Goal: Task Accomplishment & Management: Complete application form

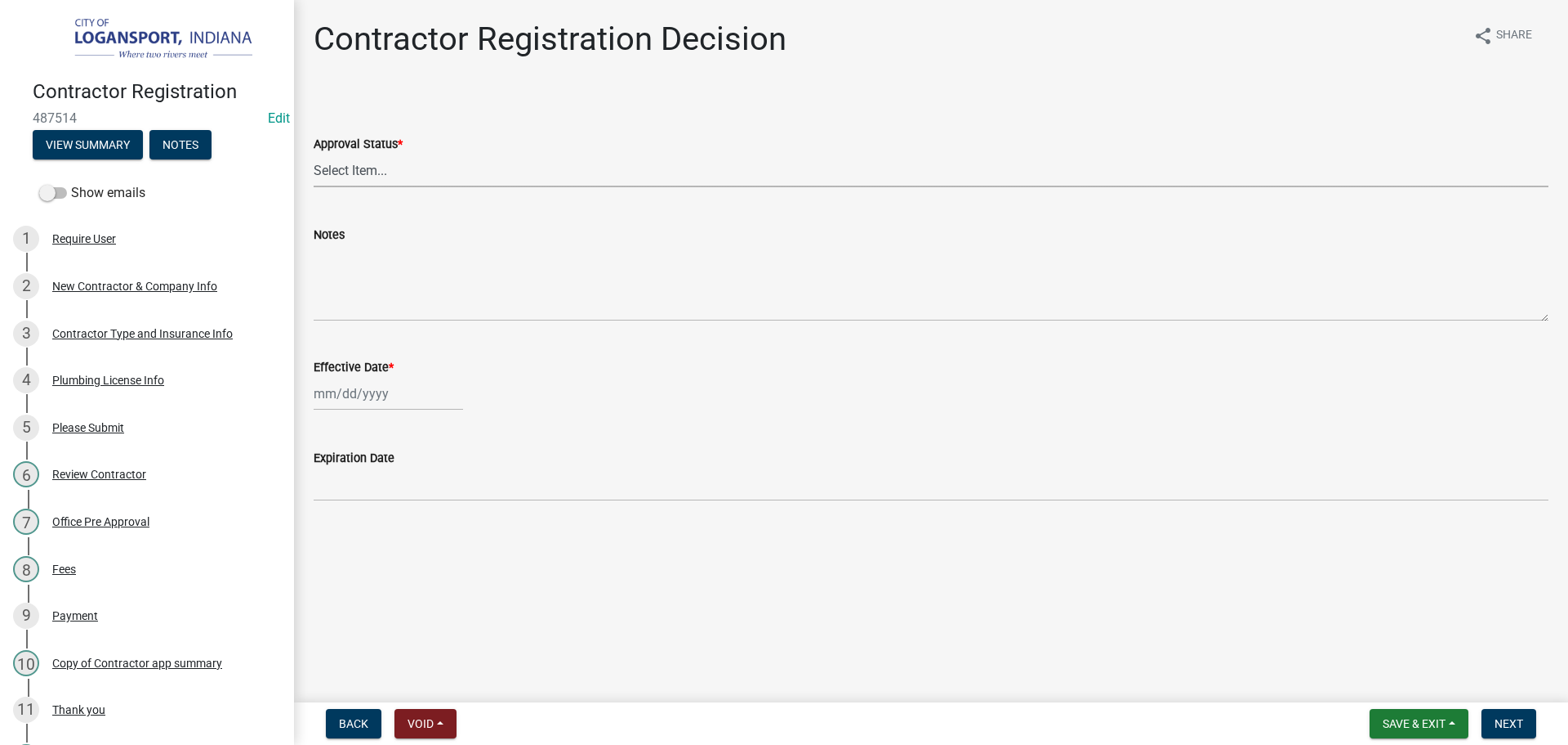
click at [423, 171] on select "Select Item... Approved Denied" at bounding box center [931, 170] width 1236 height 34
click at [313, 154] on select "Select Item... Approved Denied" at bounding box center [931, 170] width 1236 height 34
select select "4b86b809-39dd-4c68-9f3d-fdb3e7050482"
select select "10"
select select "2025"
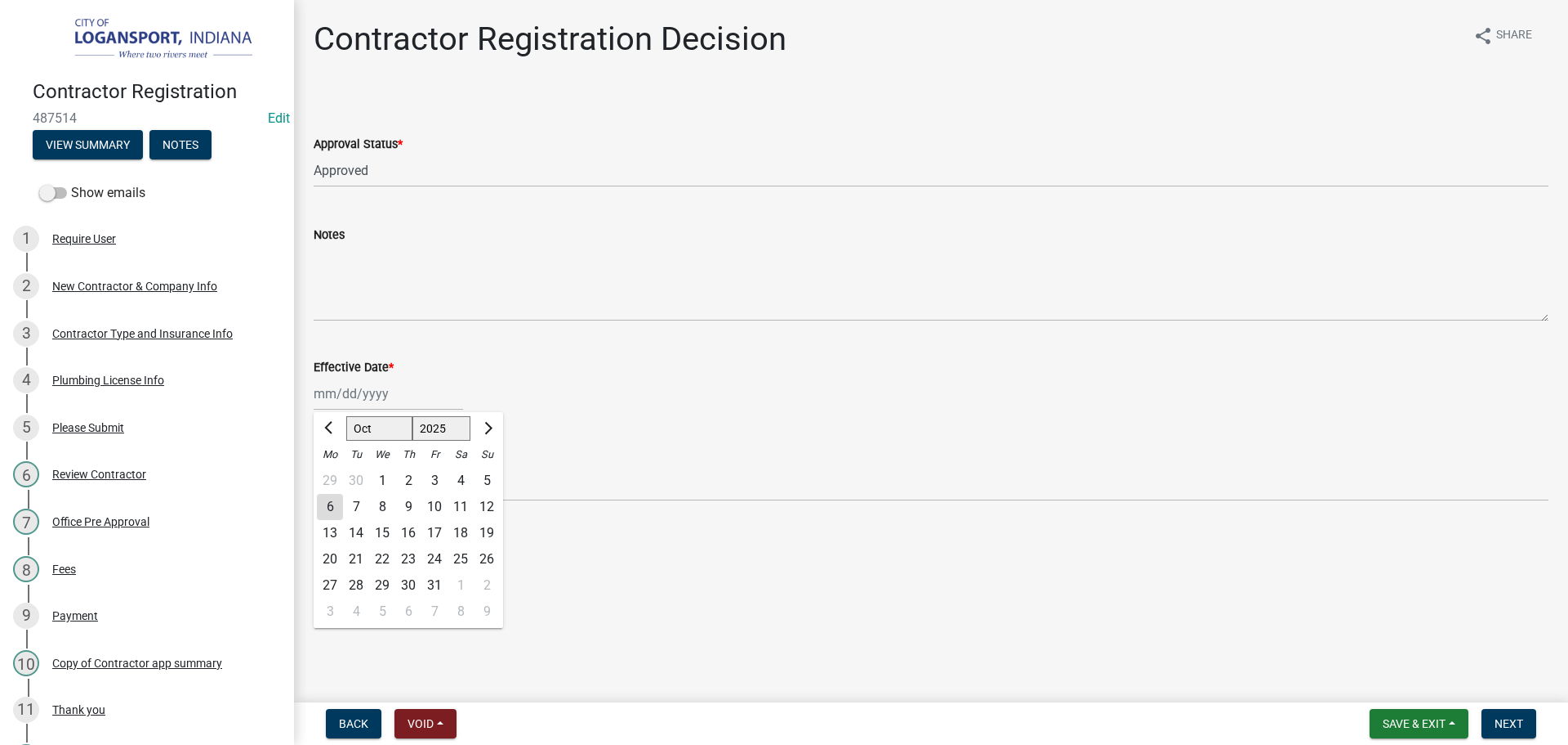
click at [403, 397] on div "Jan Feb Mar Apr May Jun Jul Aug Sep Oct Nov Dec 1525 1526 1527 1528 1529 1530 1…" at bounding box center [387, 393] width 149 height 34
click at [335, 506] on div "6" at bounding box center [330, 507] width 27 height 27
type input "[DATE]"
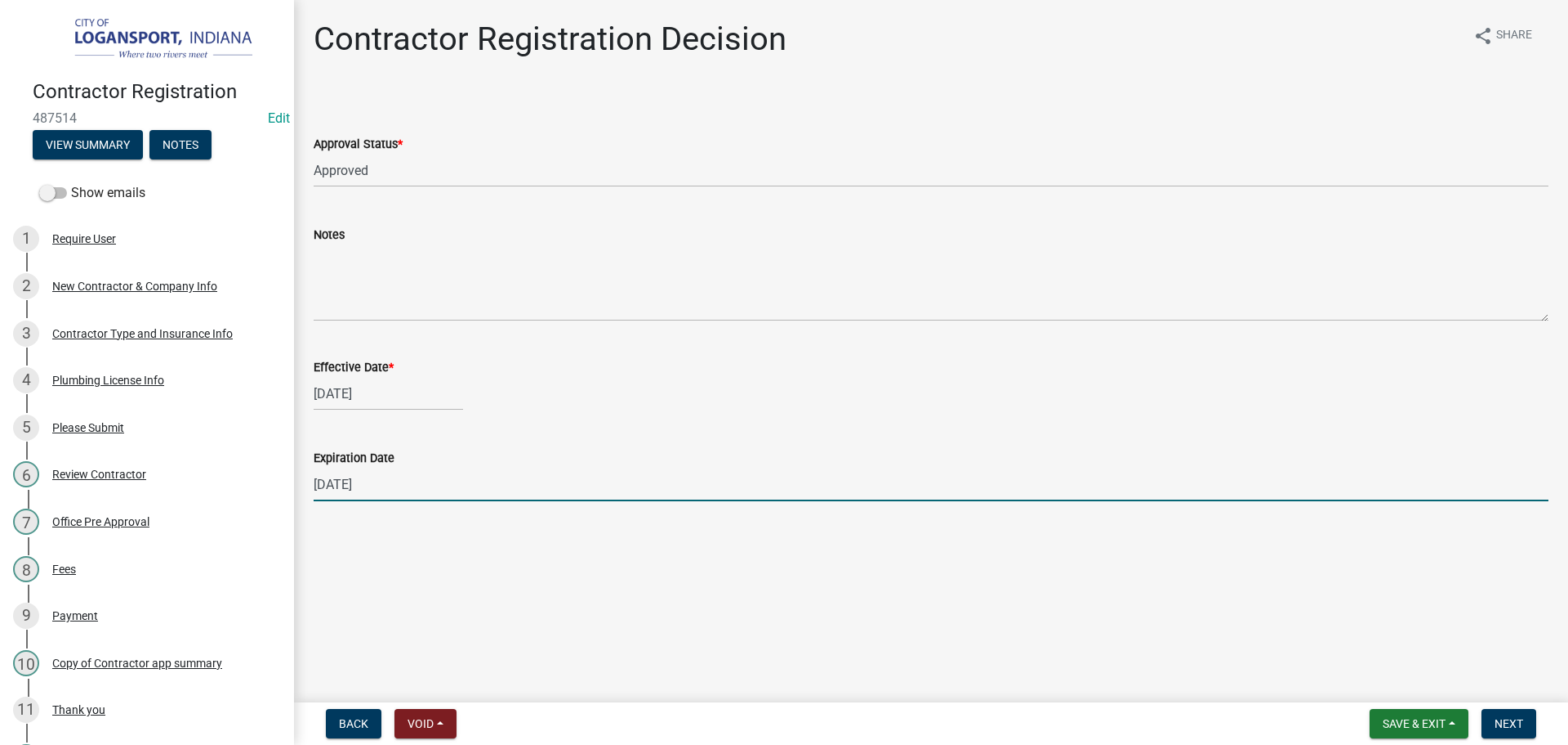
click at [333, 487] on input "[DATE]" at bounding box center [931, 484] width 1236 height 34
click at [332, 487] on input "[DATE]" at bounding box center [931, 484] width 1236 height 34
type input "07/20/2026"
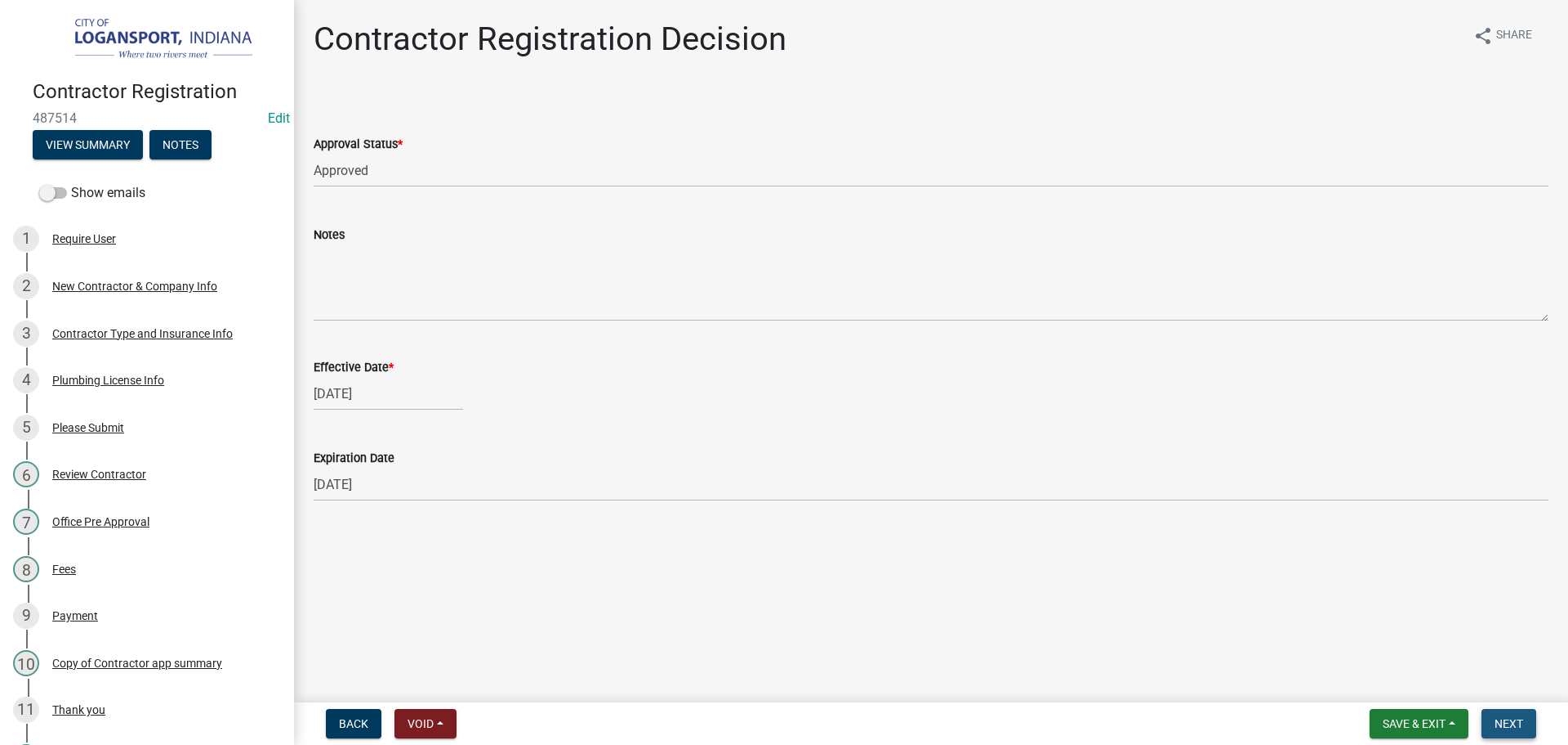
click at [1496, 733] on button "Next" at bounding box center [1509, 723] width 55 height 29
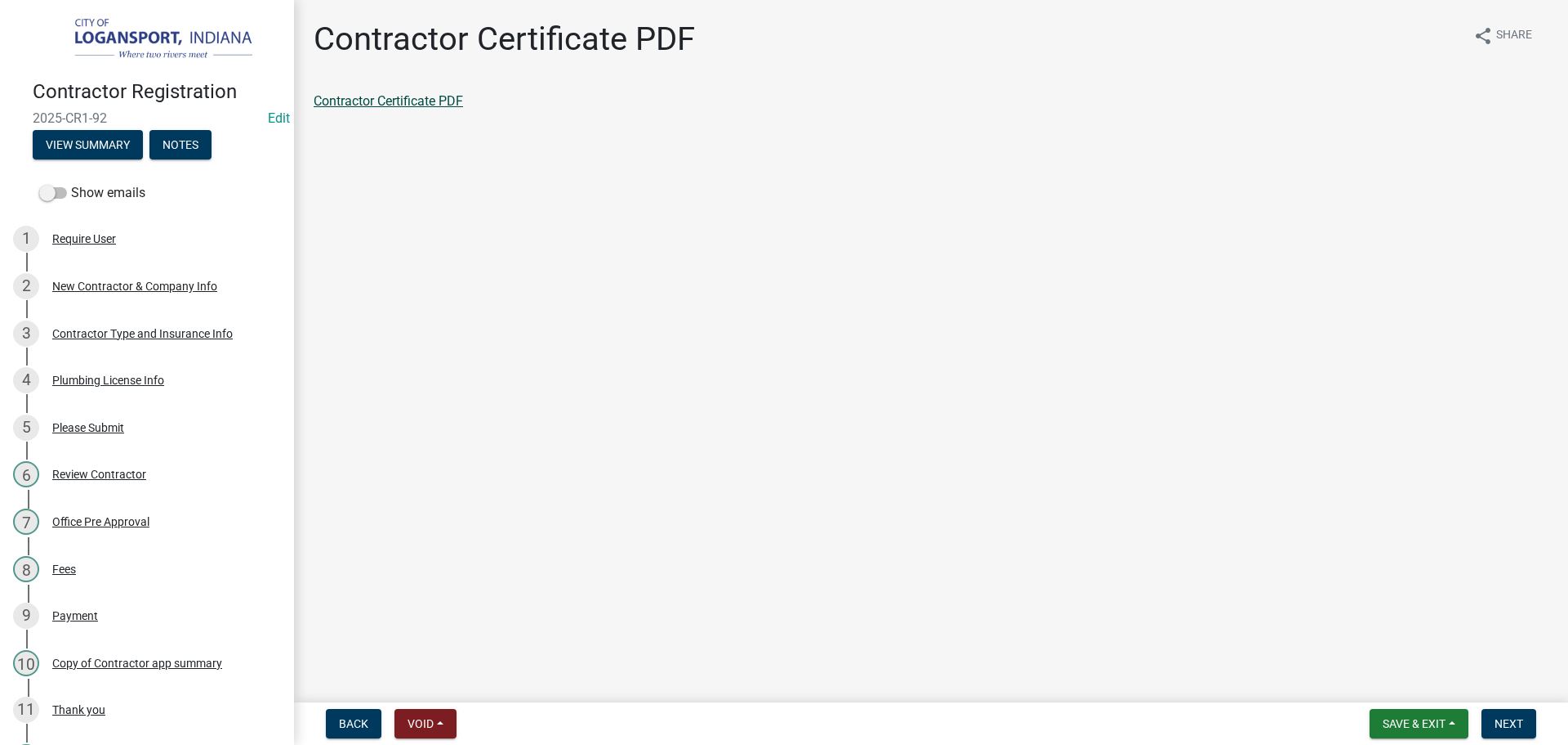
click at [386, 94] on link "Contractor Certificate PDF" at bounding box center [387, 101] width 149 height 16
click at [1519, 727] on span "Next" at bounding box center [1508, 723] width 28 height 13
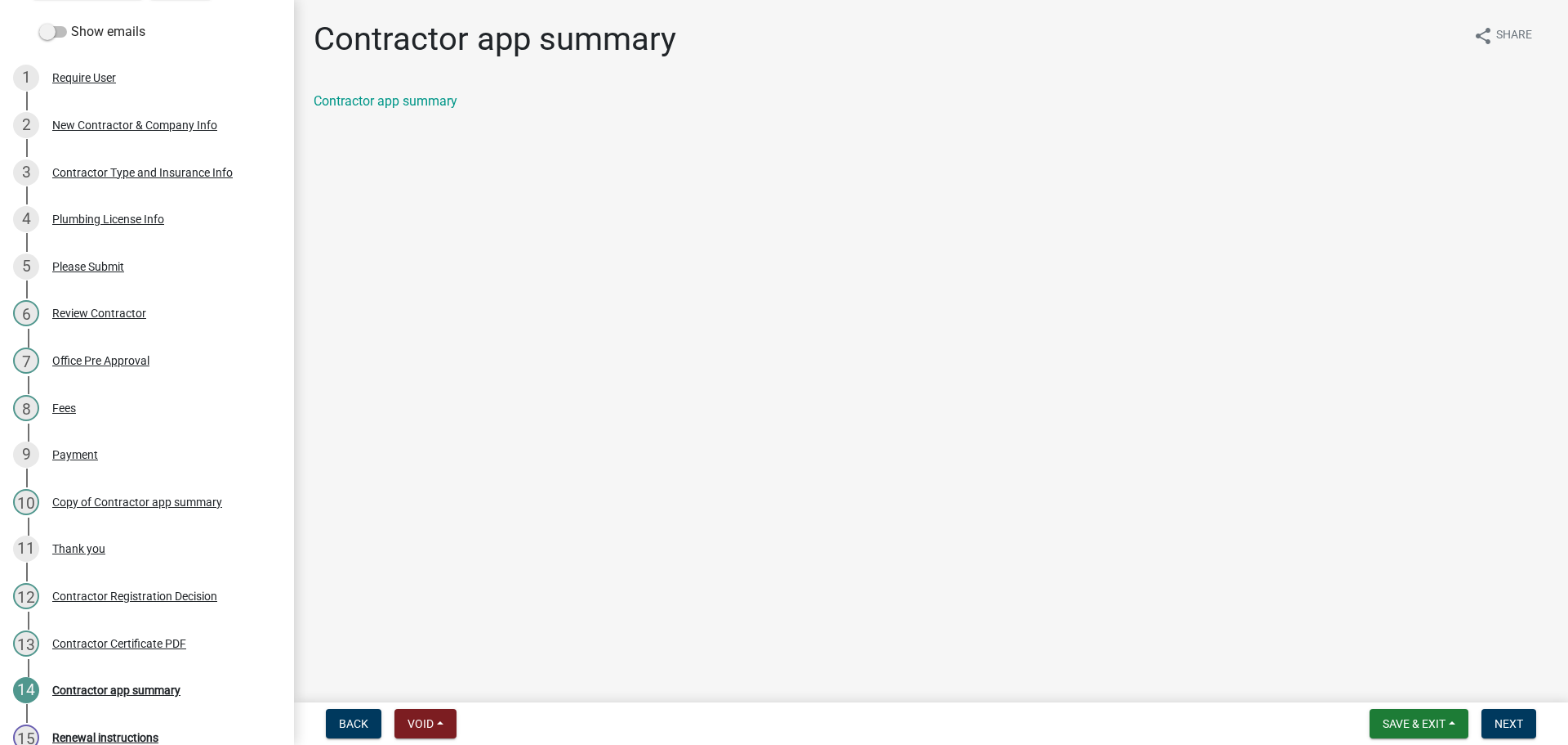
scroll to position [163, 0]
click at [136, 635] on div "Contractor Certificate PDF" at bounding box center [119, 641] width 134 height 11
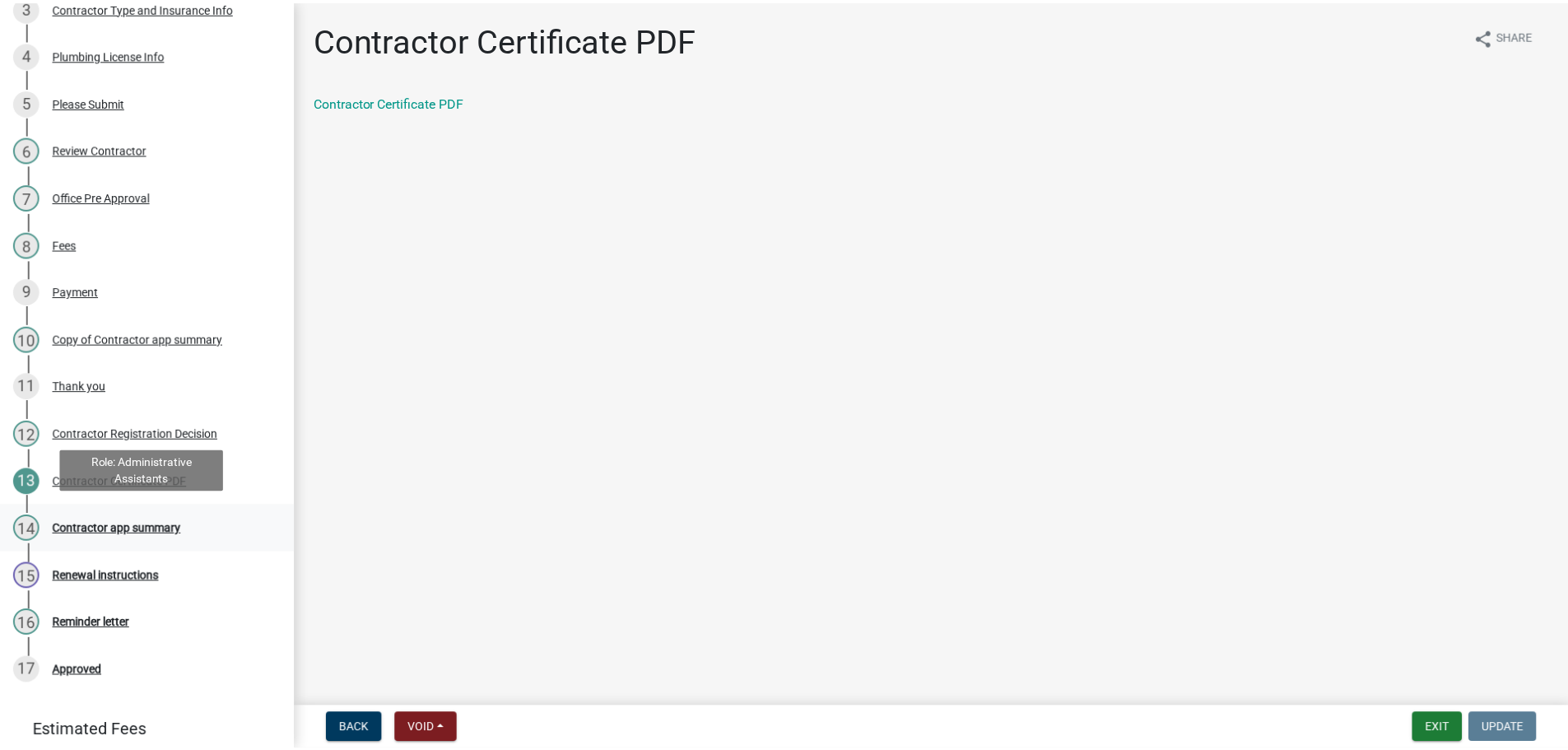
scroll to position [329, 0]
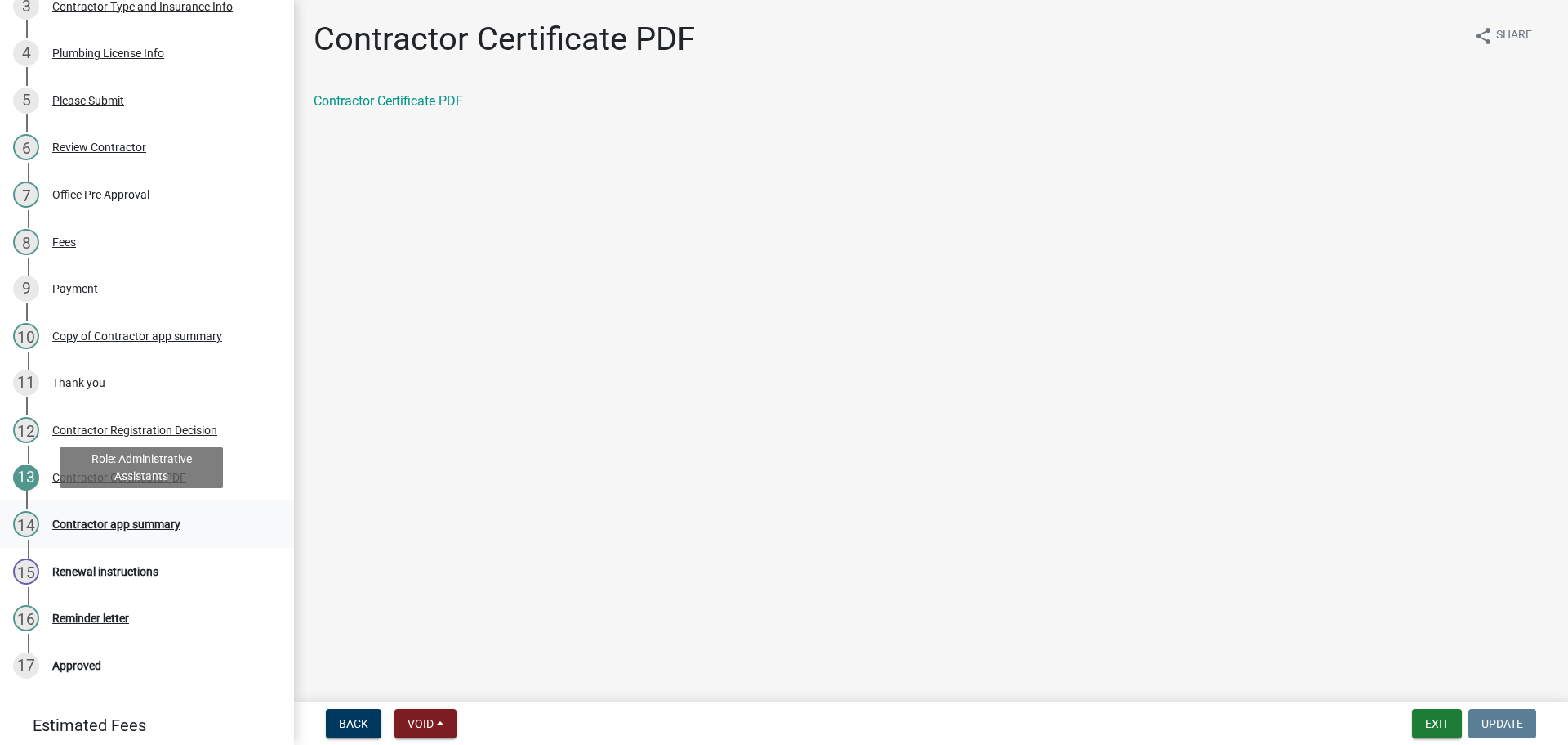
click at [157, 519] on div "Contractor app summary" at bounding box center [116, 523] width 128 height 11
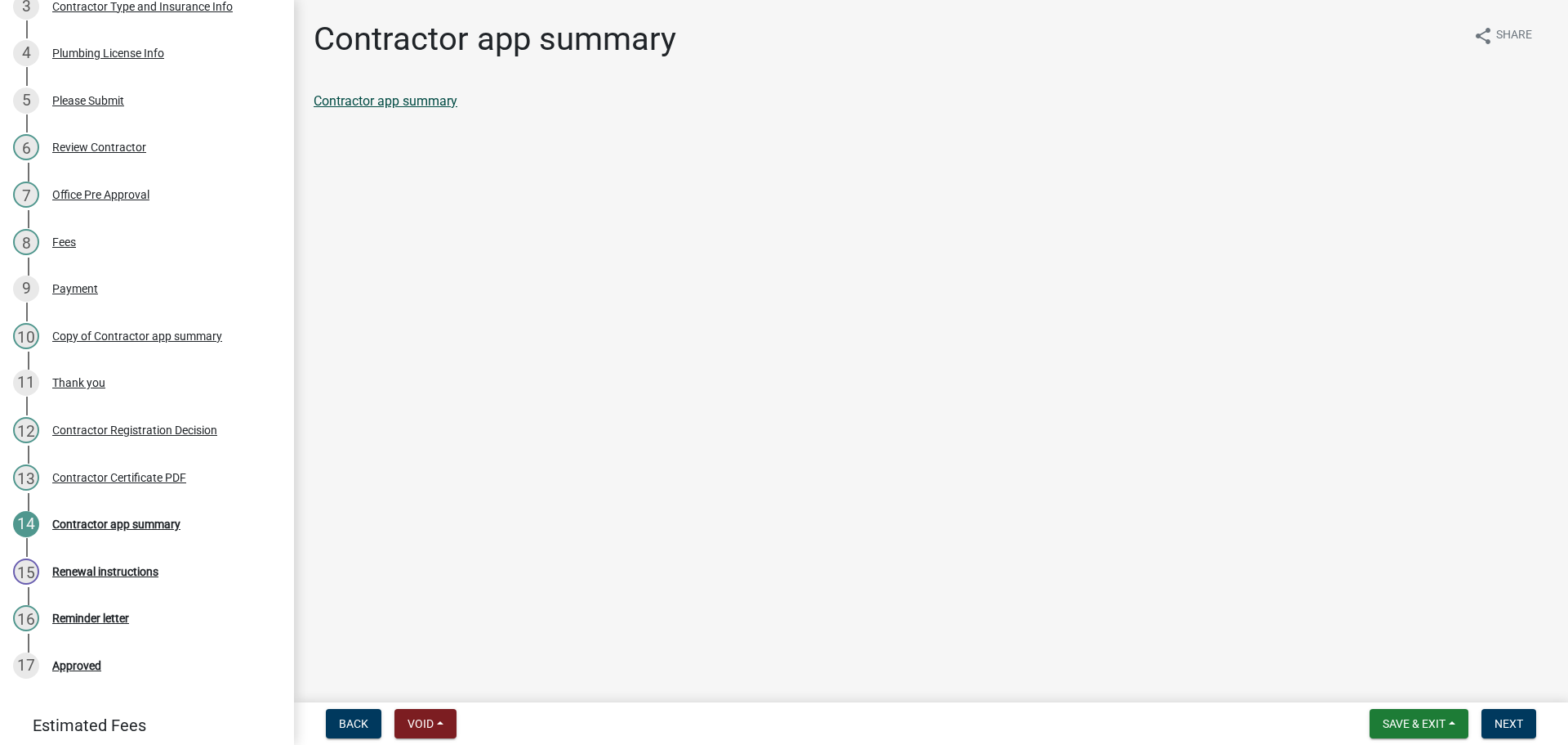
click at [422, 102] on link "Contractor app summary" at bounding box center [385, 101] width 144 height 16
click at [1519, 725] on span "Next" at bounding box center [1508, 723] width 28 height 13
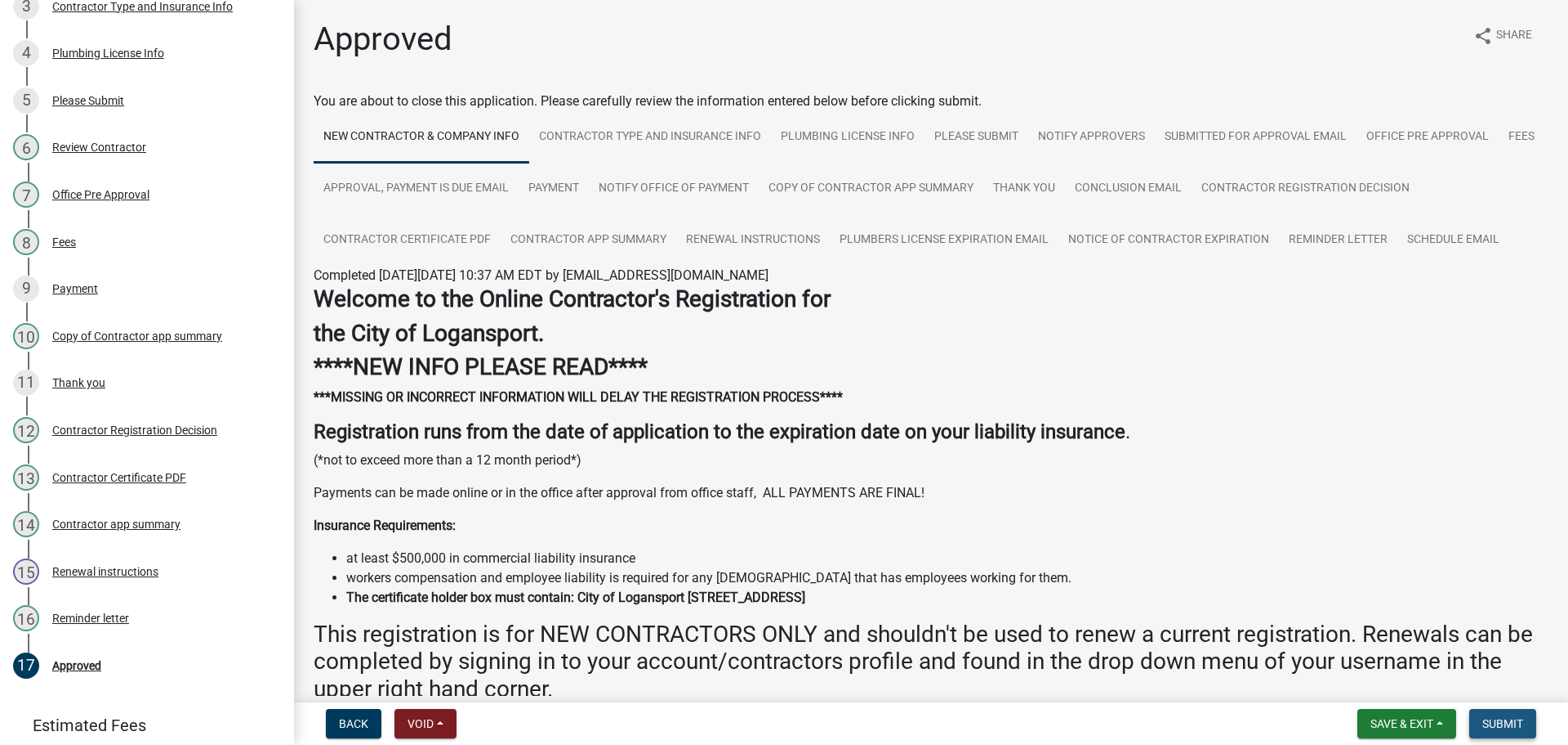
click at [1497, 724] on span "Submit" at bounding box center [1503, 723] width 41 height 13
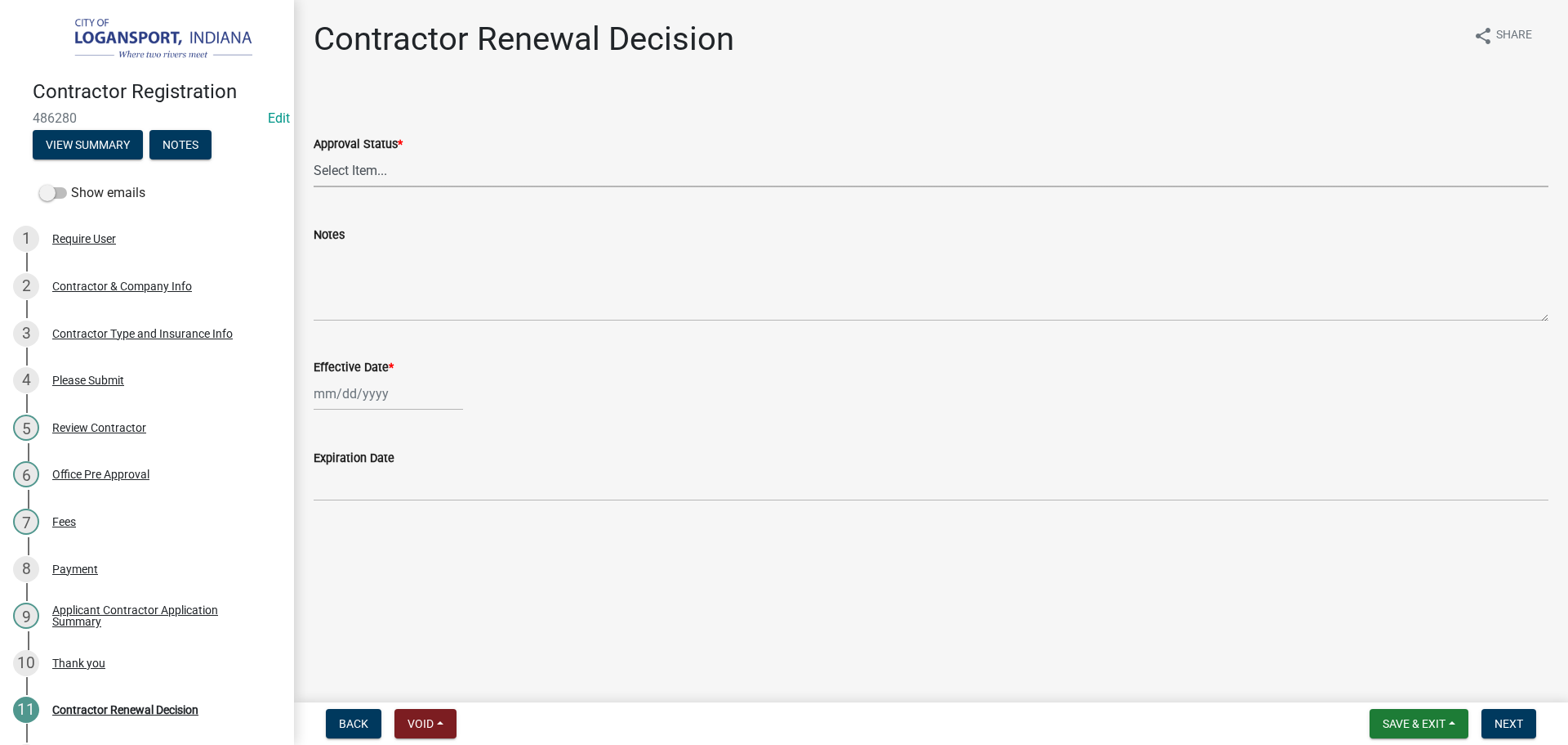
click at [408, 181] on select "Select Item... Approved Denied" at bounding box center [931, 170] width 1236 height 34
click at [313, 154] on select "Select Item... Approved Denied" at bounding box center [931, 170] width 1236 height 34
select select "30db8998-795d-4bbe-8e49-f1ade8865815"
click at [360, 402] on div at bounding box center [387, 393] width 149 height 34
select select "10"
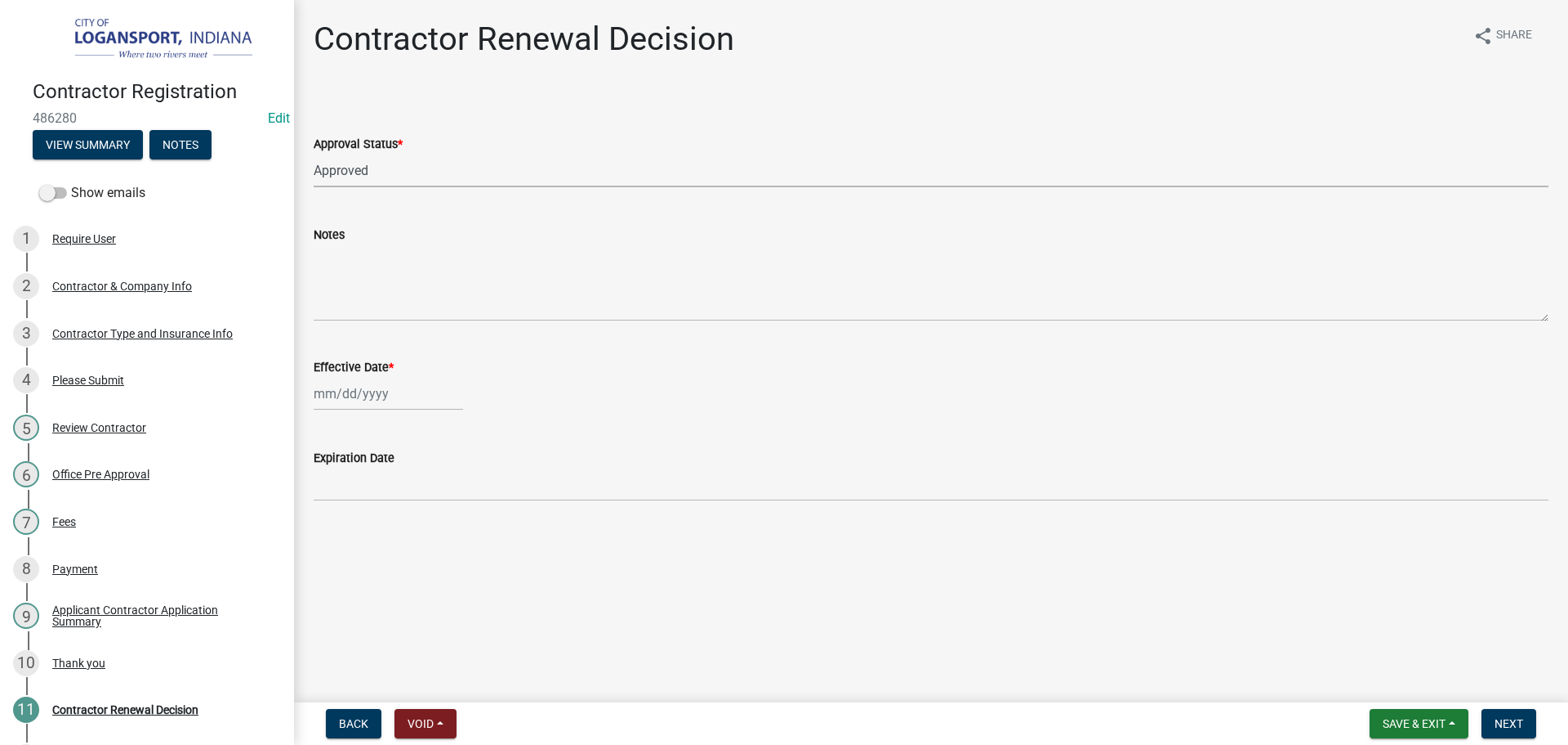
select select "2025"
click at [334, 512] on div "6" at bounding box center [330, 507] width 27 height 27
type input "[DATE]"
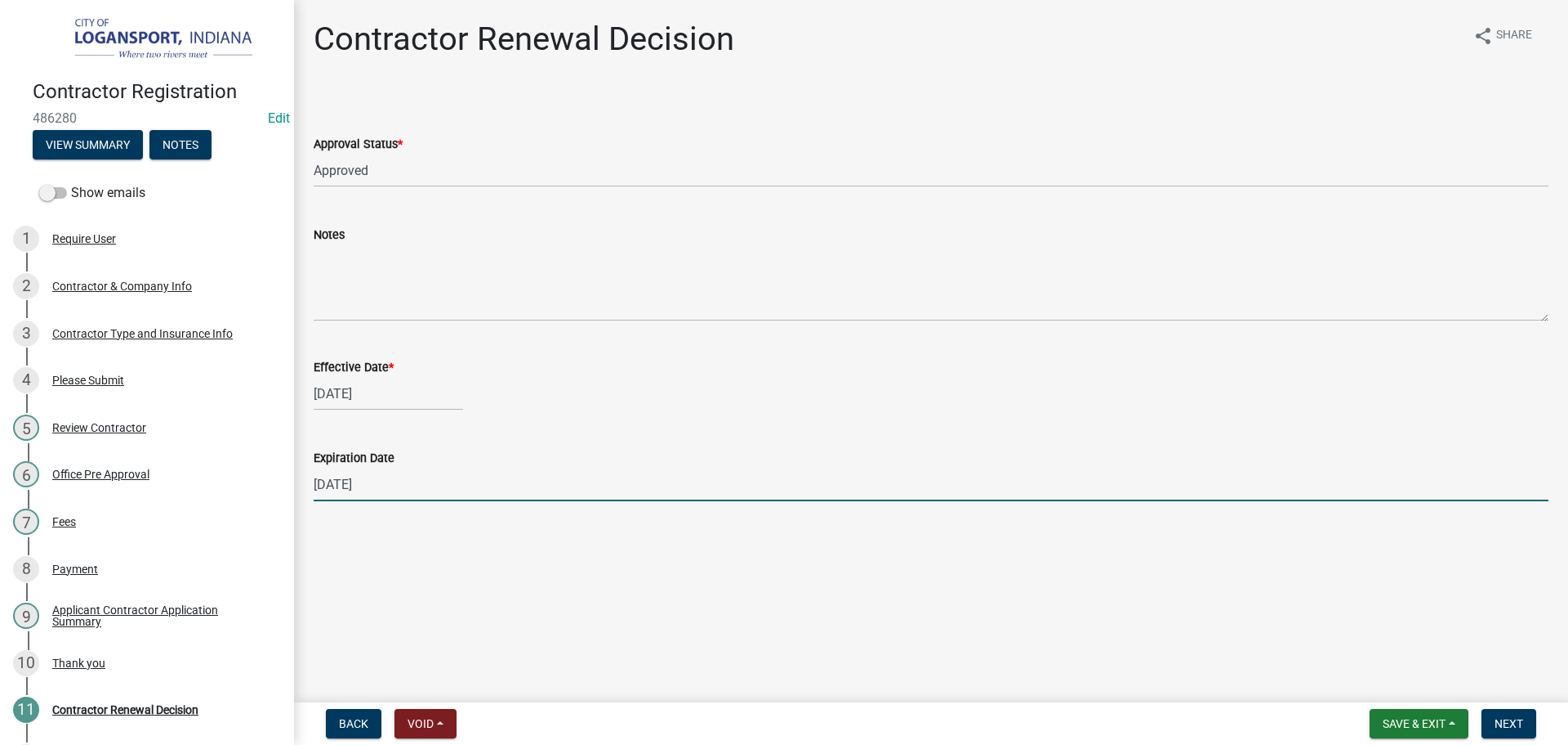
click at [336, 483] on input "[DATE]" at bounding box center [931, 484] width 1236 height 34
click at [426, 493] on input "[DATE]" at bounding box center [931, 484] width 1236 height 34
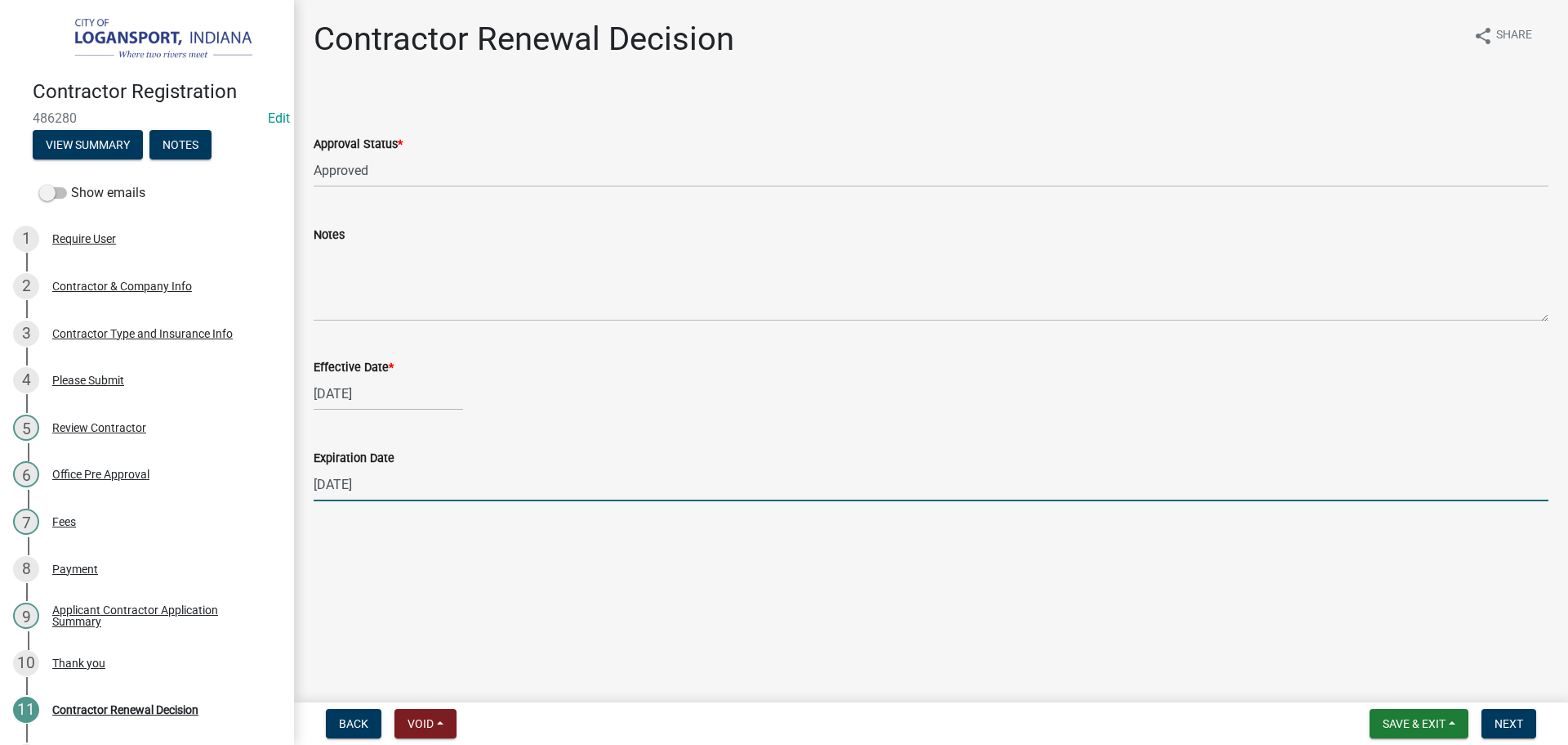
click at [426, 493] on input "[DATE]" at bounding box center [931, 484] width 1236 height 34
type input "[DATE]"
click at [1504, 720] on span "Next" at bounding box center [1508, 723] width 28 height 13
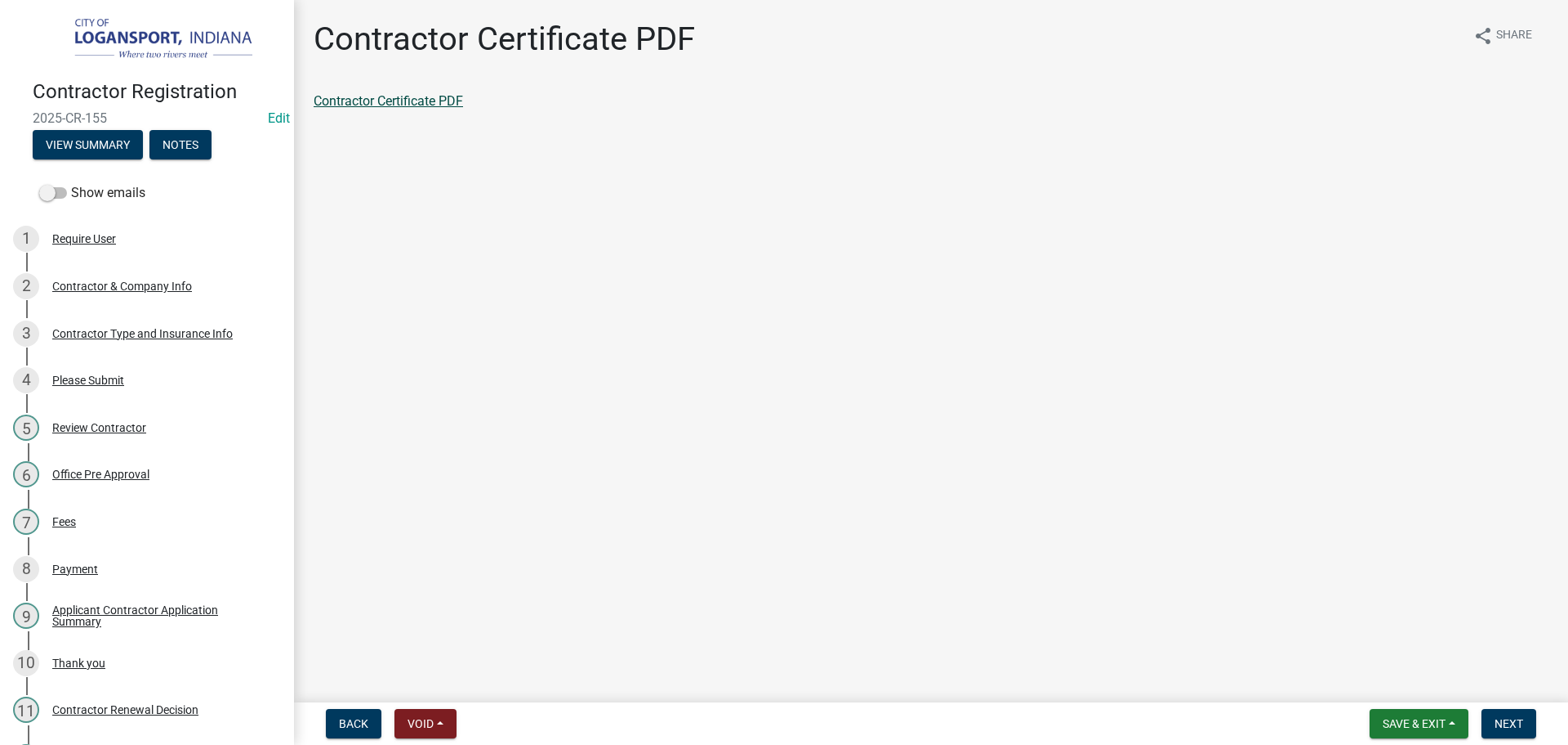
click at [402, 102] on link "Contractor Certificate PDF" at bounding box center [387, 101] width 149 height 16
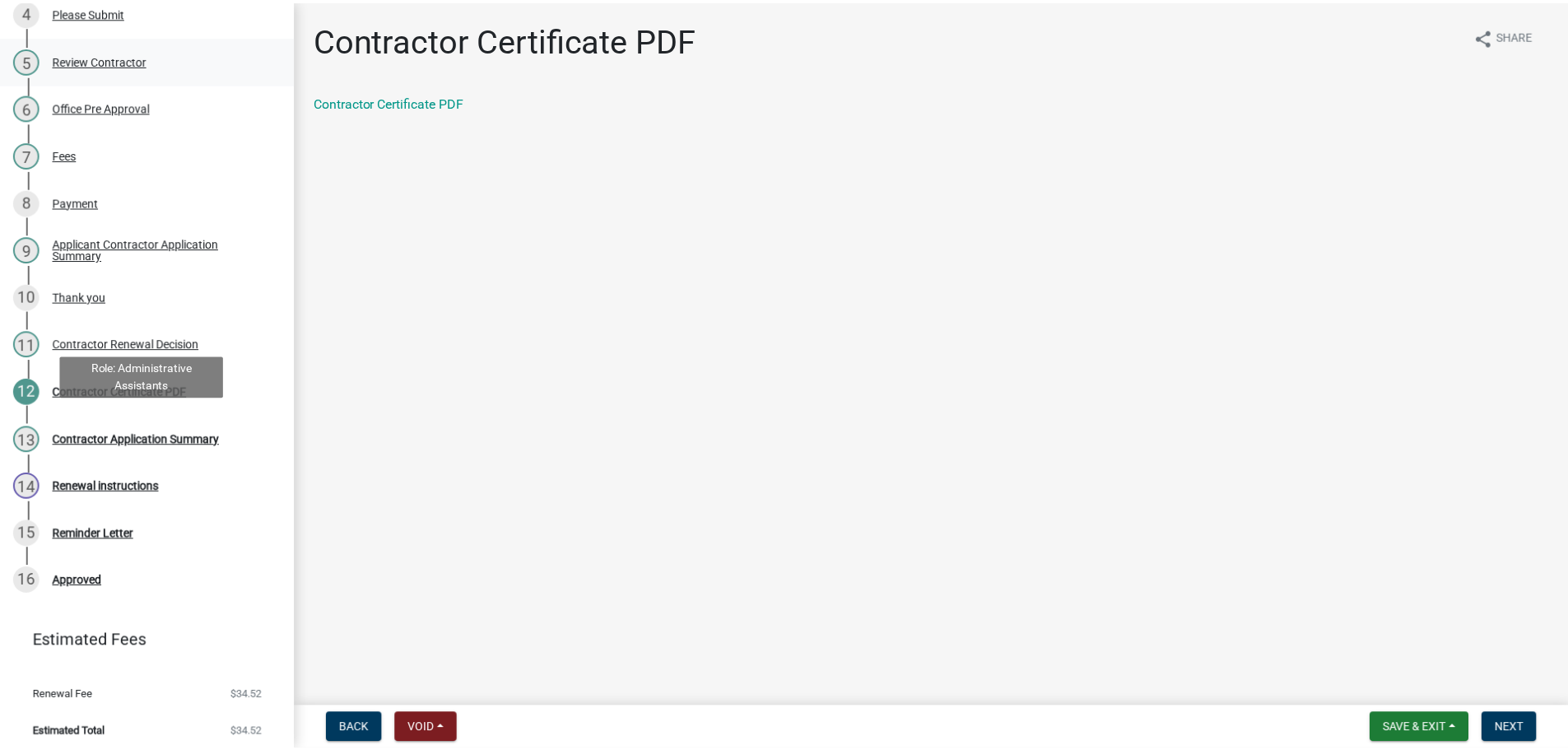
scroll to position [376, 0]
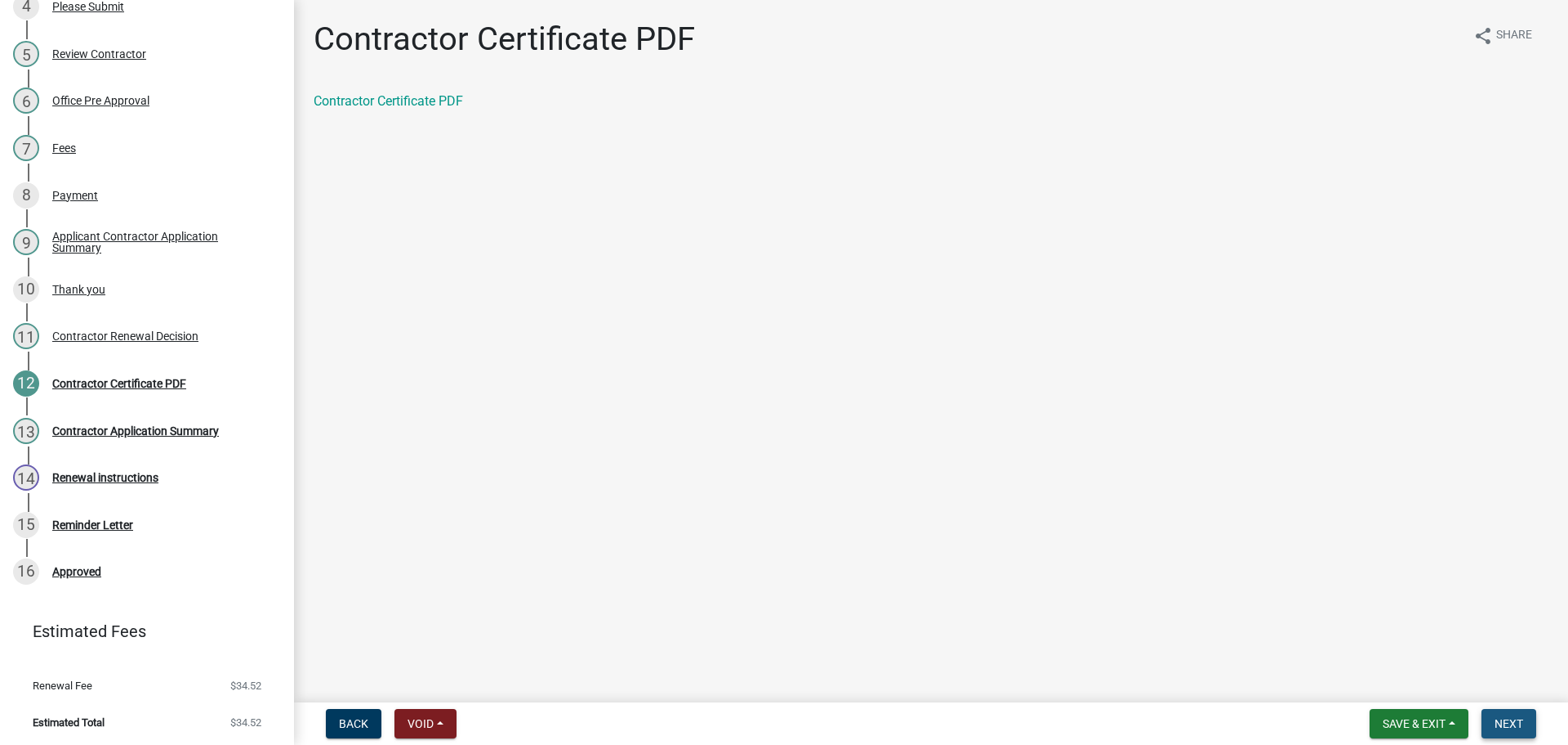
drag, startPoint x: 1497, startPoint y: 721, endPoint x: 1287, endPoint y: 678, distance: 214.4
click at [1497, 720] on span "Next" at bounding box center [1508, 723] width 28 height 13
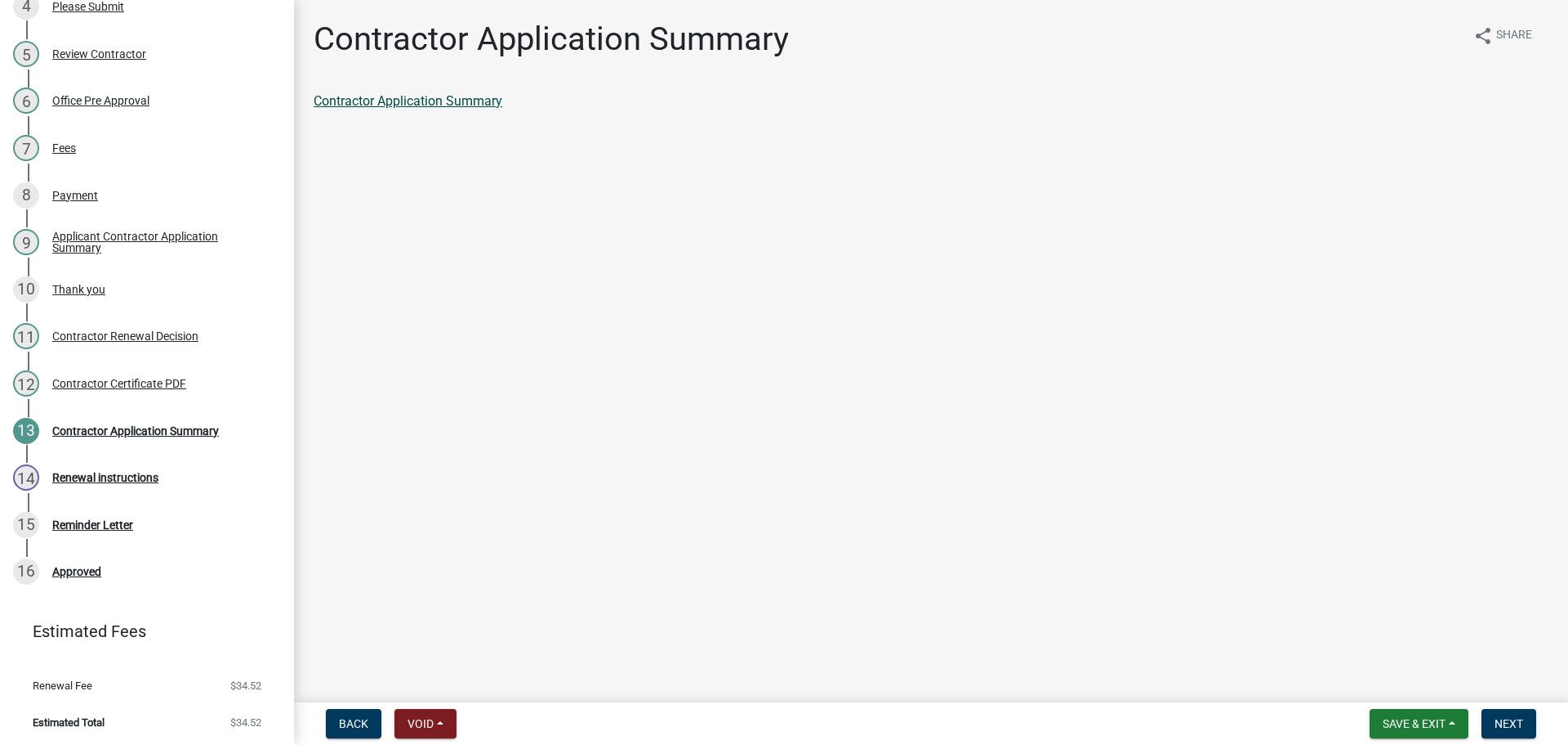
click at [458, 101] on link "Contractor Application Summary" at bounding box center [408, 101] width 189 height 16
click at [1522, 721] on span "Next" at bounding box center [1508, 723] width 28 height 13
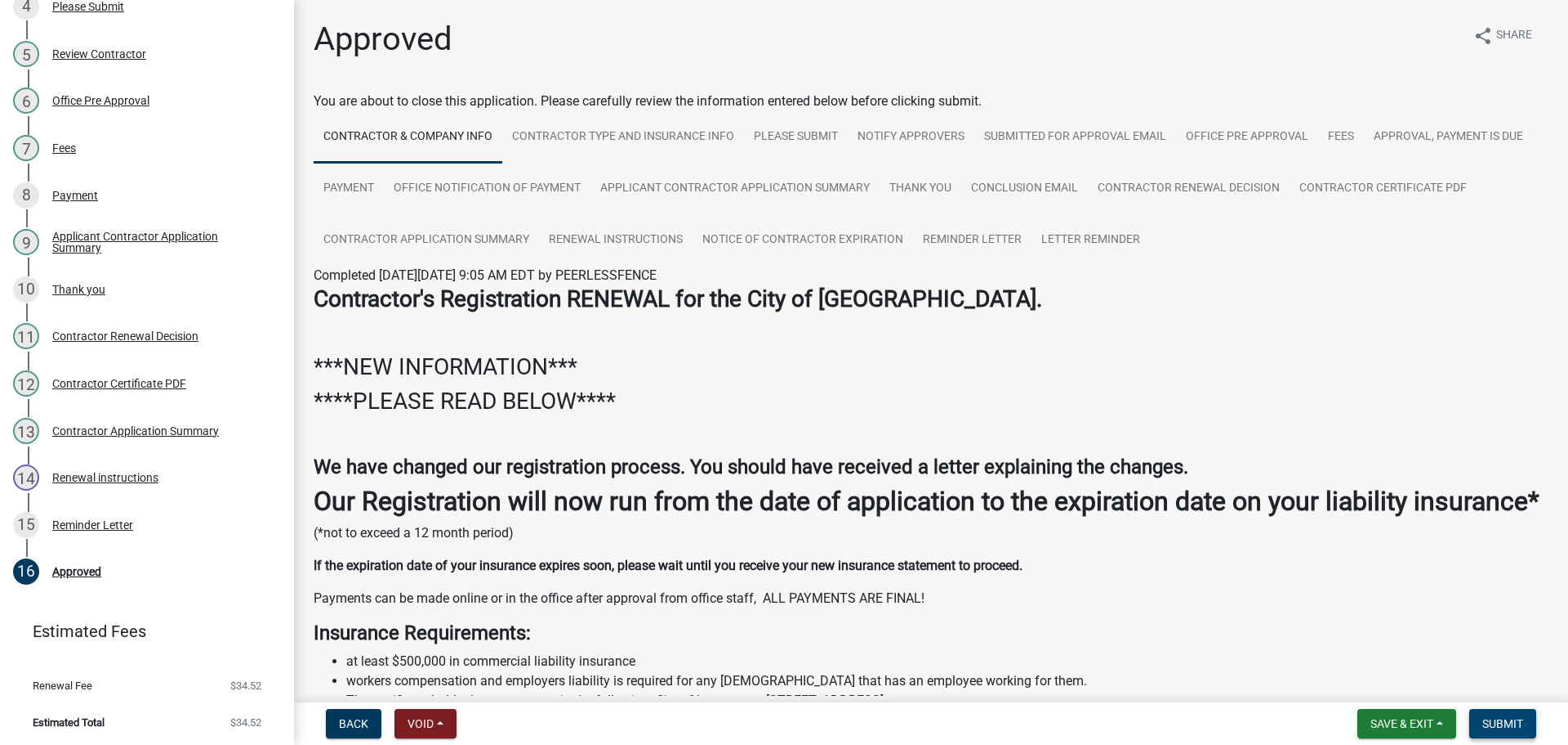
click at [1508, 722] on span "Submit" at bounding box center [1503, 723] width 41 height 13
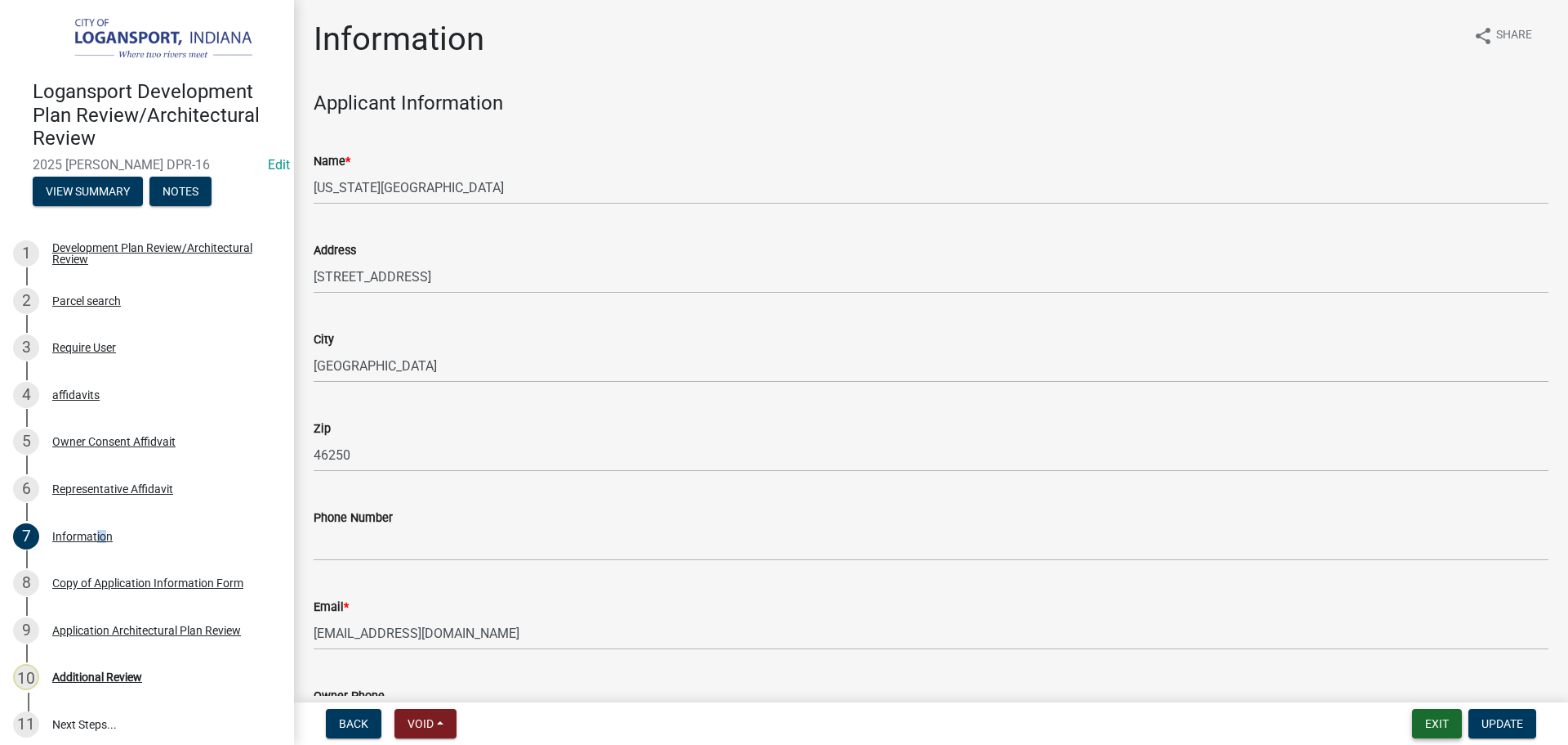
click at [1447, 729] on button "Exit" at bounding box center [1437, 723] width 49 height 29
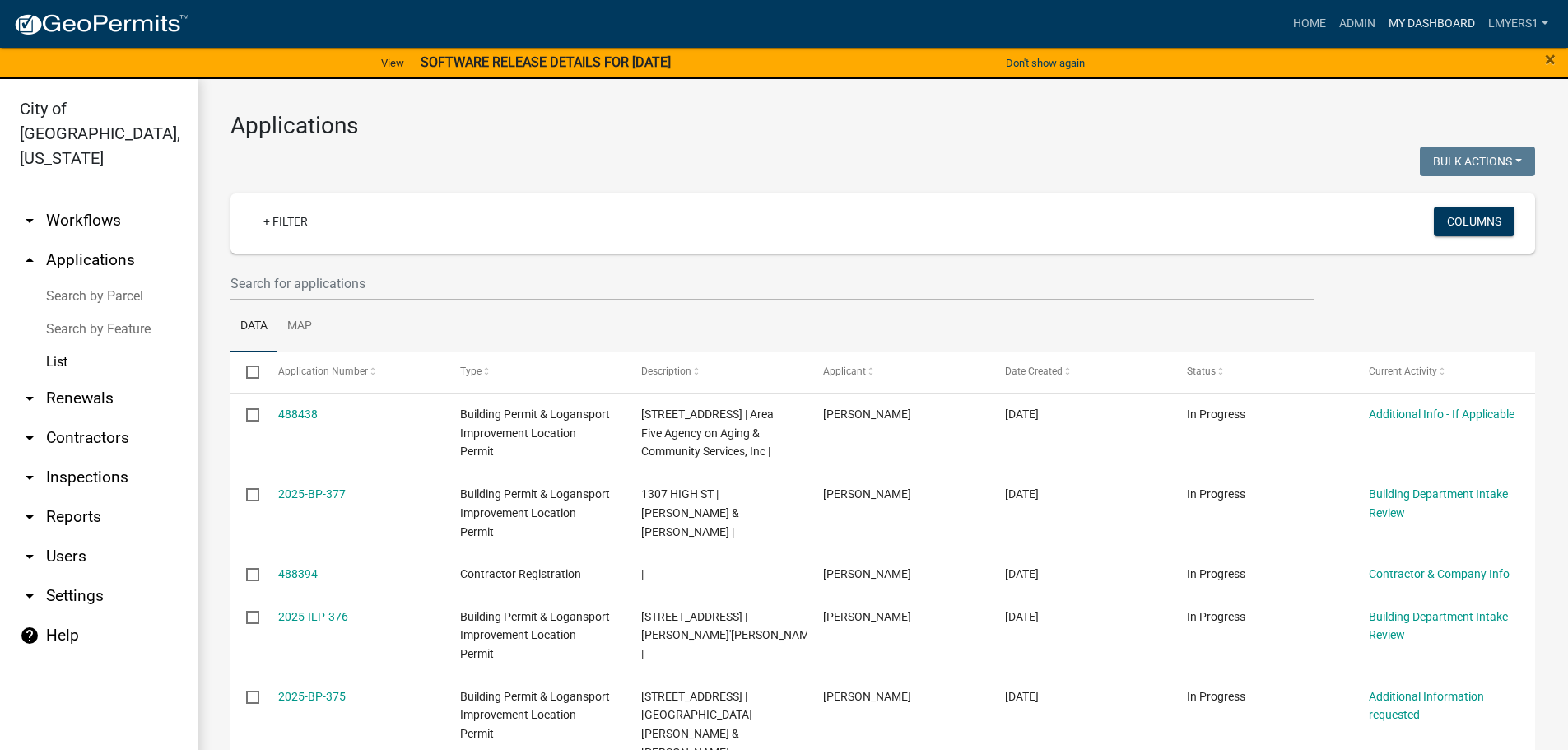
click at [1436, 16] on link "My Dashboard" at bounding box center [1432, 24] width 100 height 31
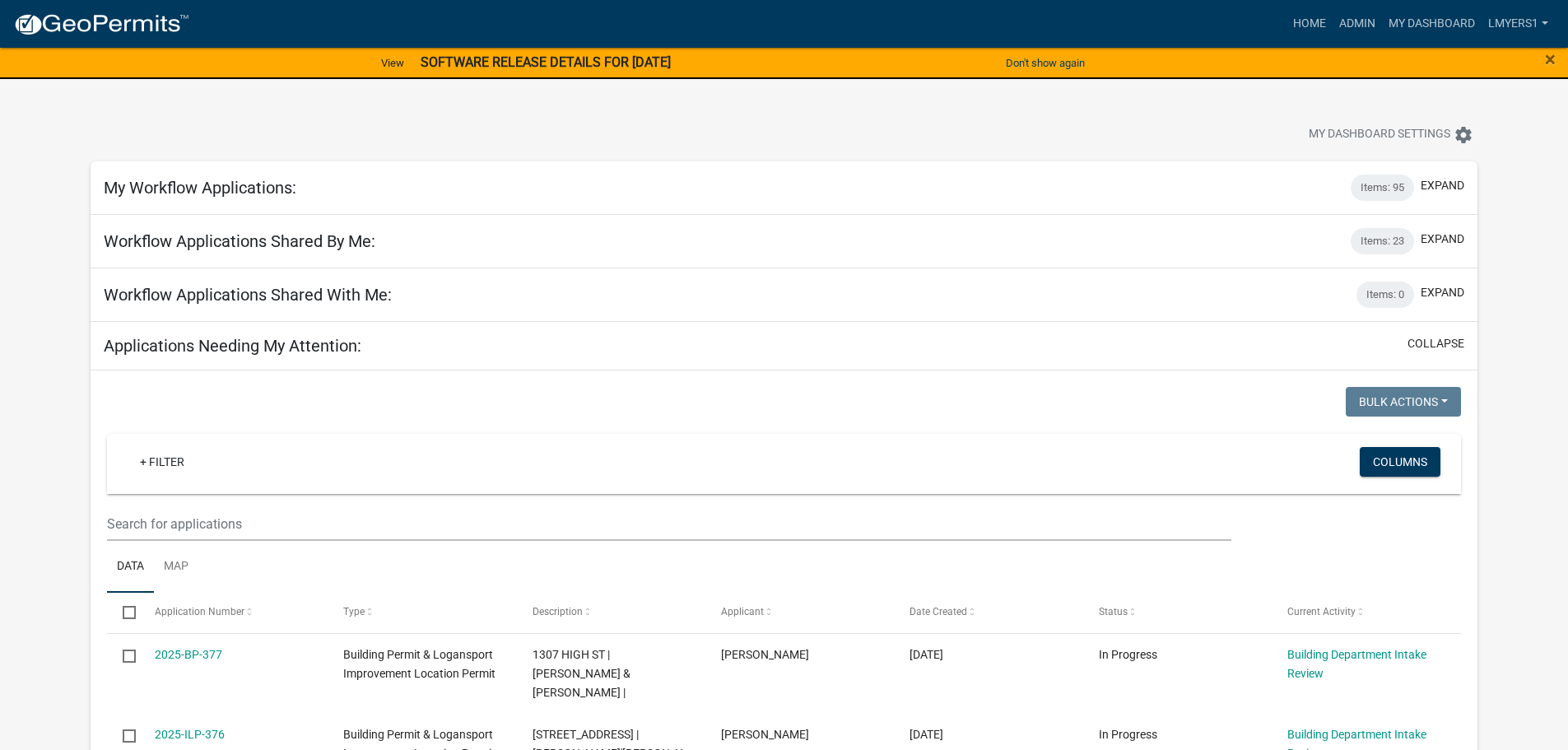
scroll to position [82, 0]
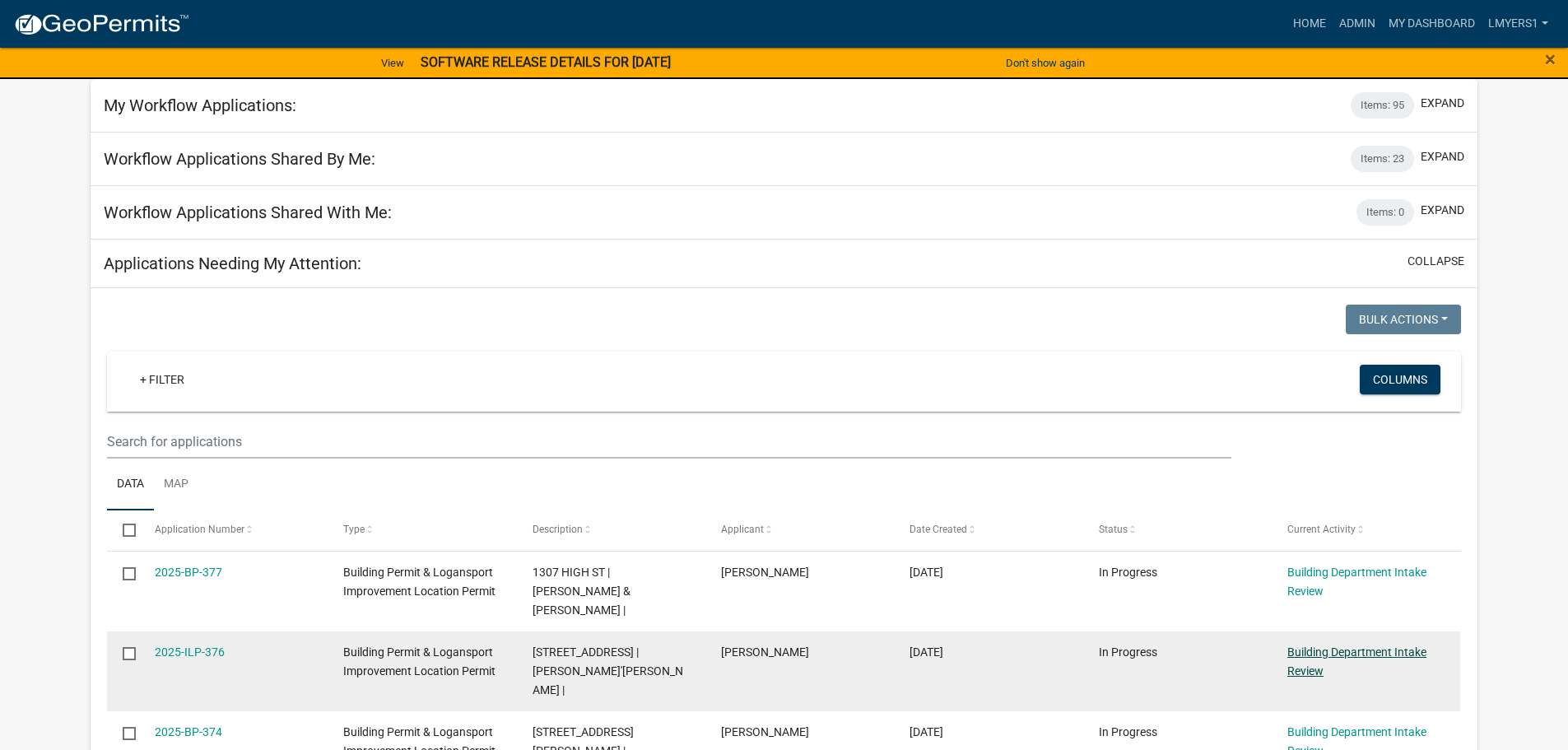
click at [1312, 646] on link "Building Department Intake Review" at bounding box center [1357, 661] width 139 height 32
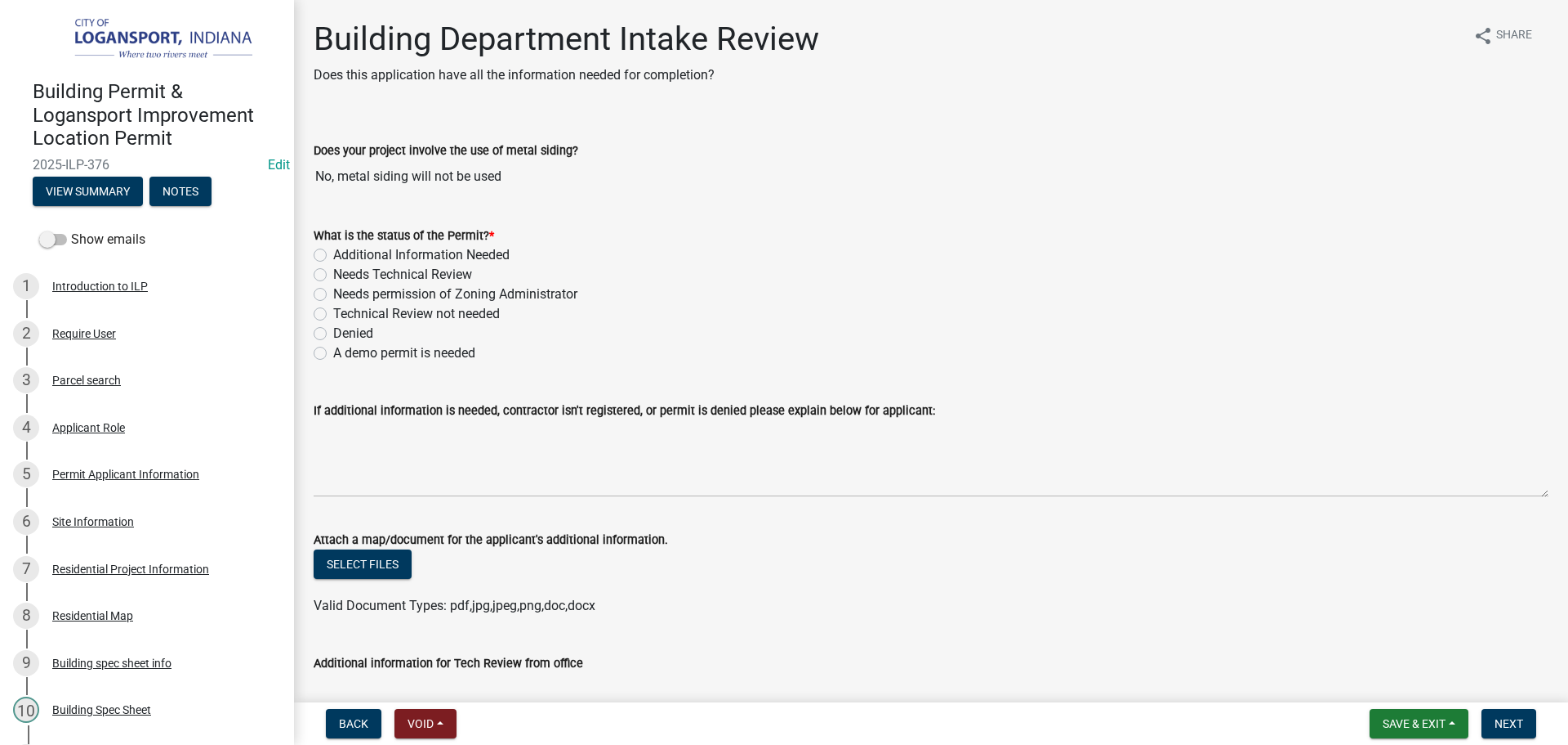
click at [333, 274] on label "Needs Technical Review" at bounding box center [403, 274] width 139 height 19
click at [333, 274] on input "Needs Technical Review" at bounding box center [339, 270] width 11 height 11
radio input "true"
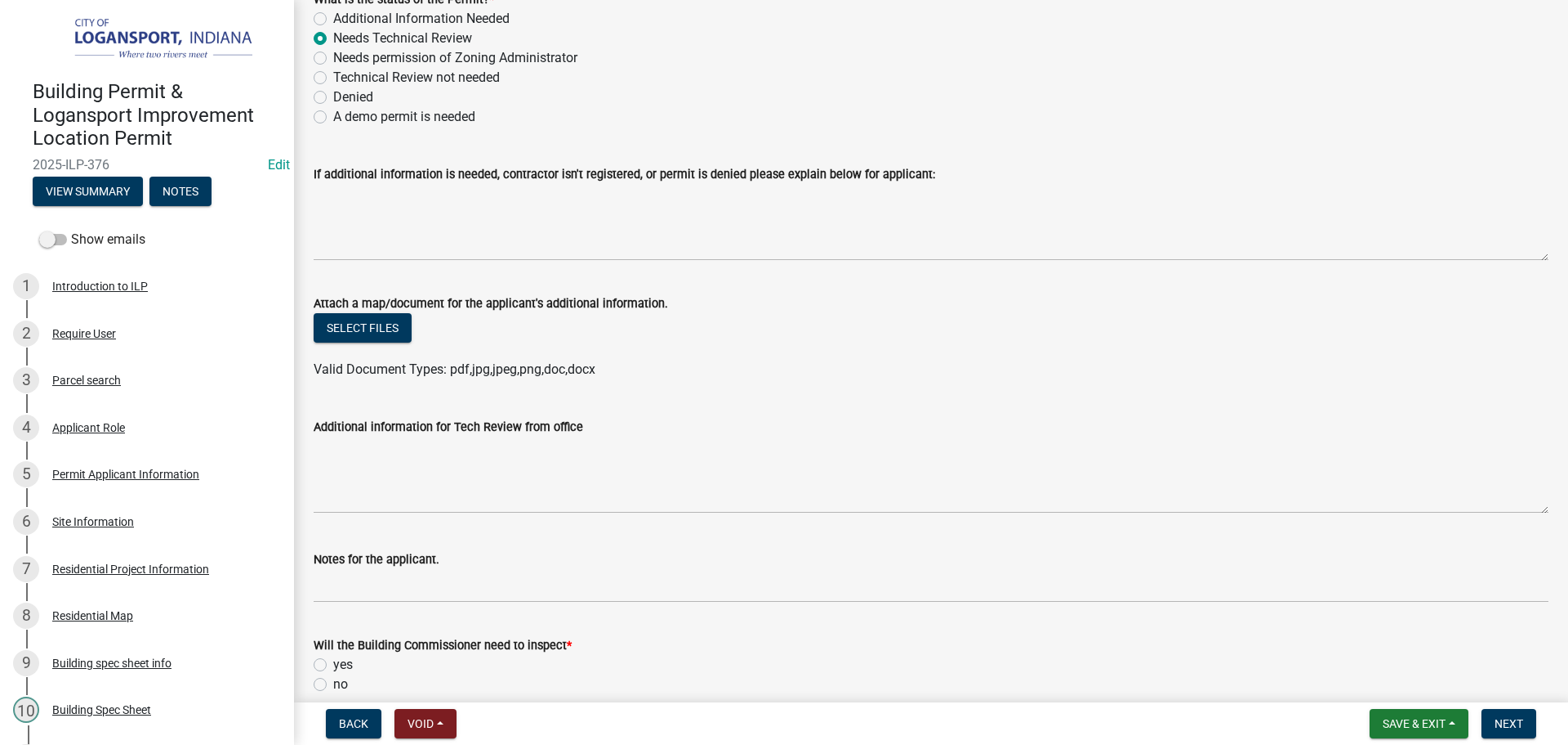
scroll to position [246, 0]
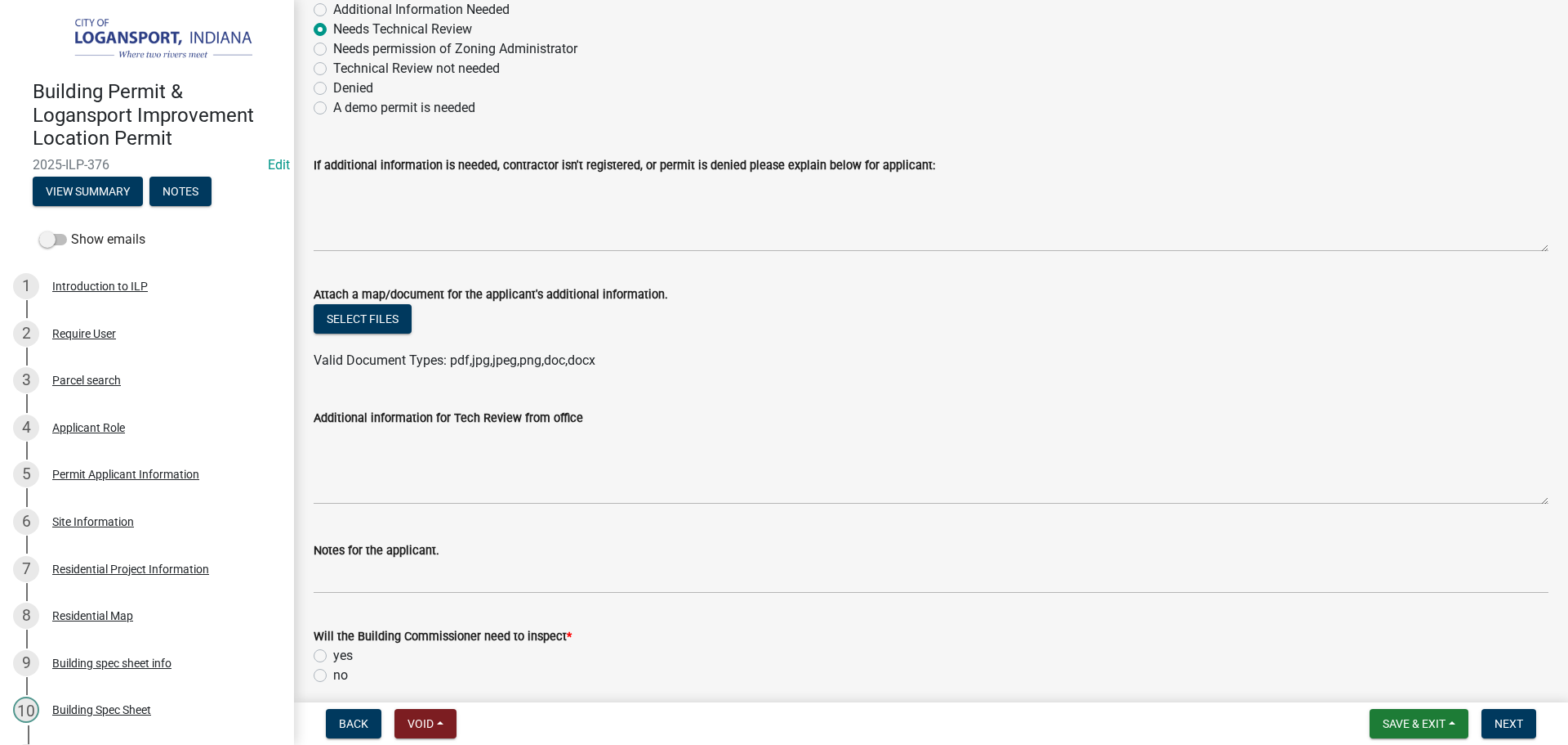
click at [333, 672] on label "no" at bounding box center [341, 674] width 15 height 19
click at [333, 672] on input "no" at bounding box center [339, 671] width 11 height 11
radio input "true"
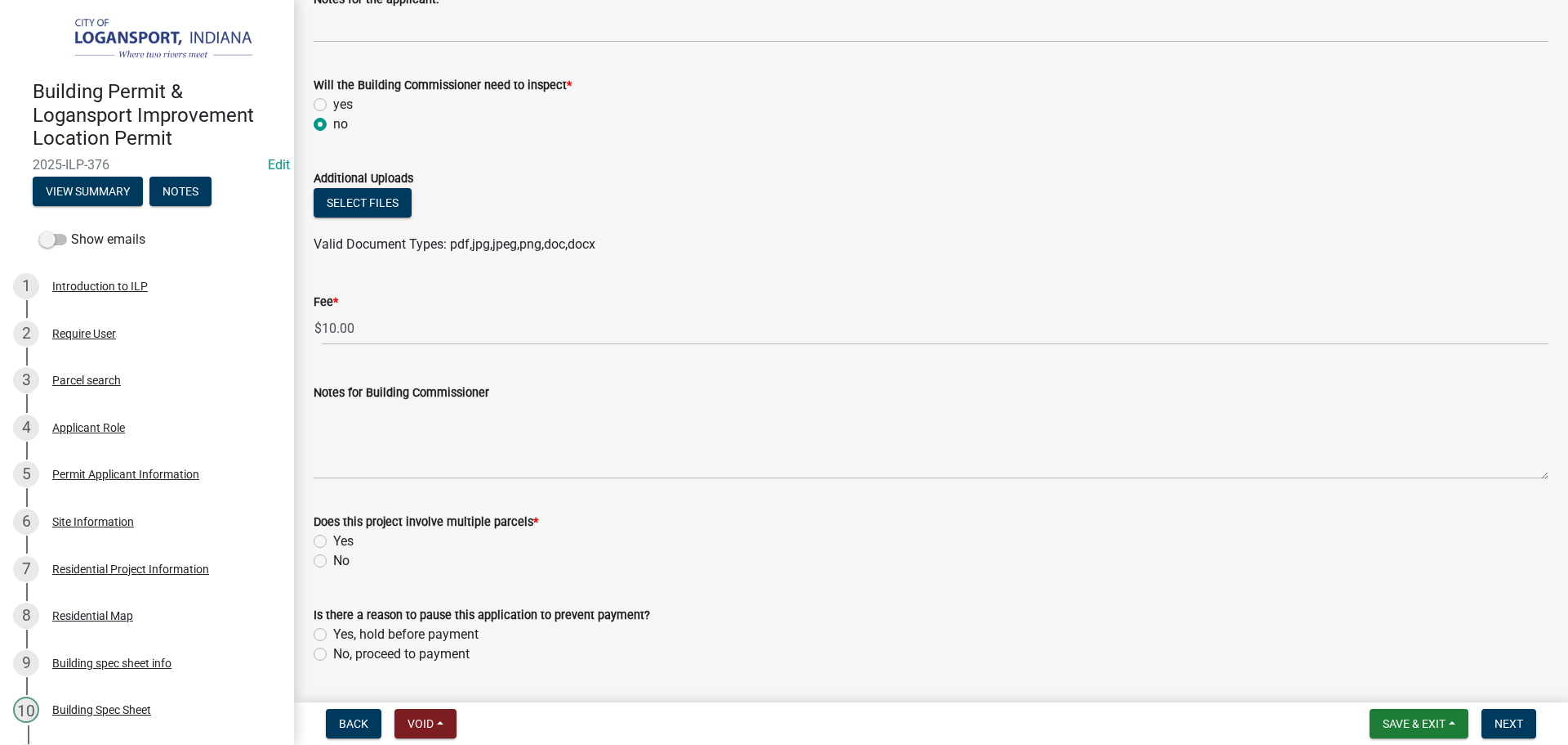
scroll to position [817, 0]
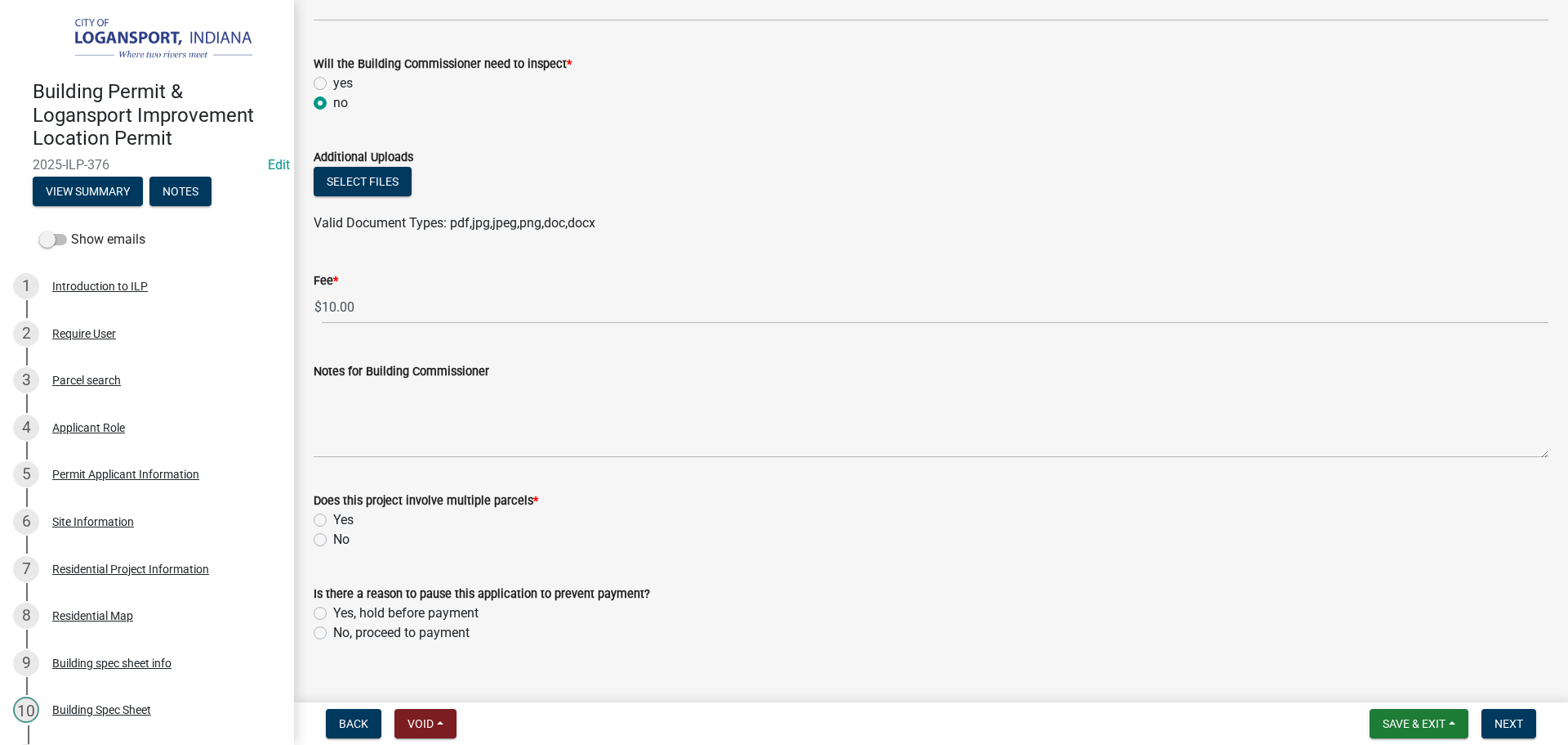
click at [333, 540] on label "No" at bounding box center [342, 539] width 16 height 19
click at [333, 540] on input "No" at bounding box center [339, 535] width 11 height 11
radio input "true"
click at [333, 628] on label "No, proceed to payment" at bounding box center [401, 632] width 136 height 19
click at [333, 628] on input "No, proceed to payment" at bounding box center [339, 629] width 11 height 11
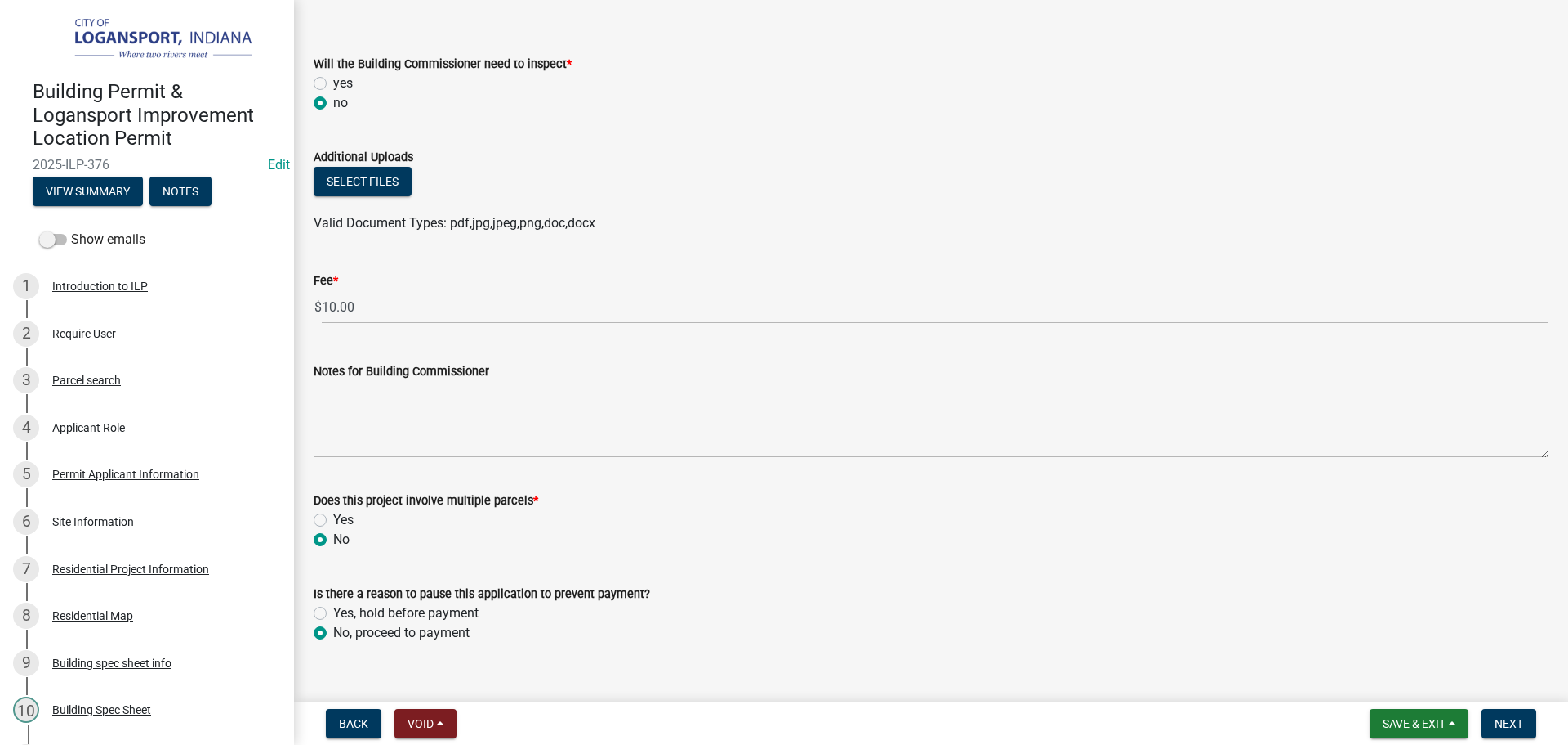
radio input "true"
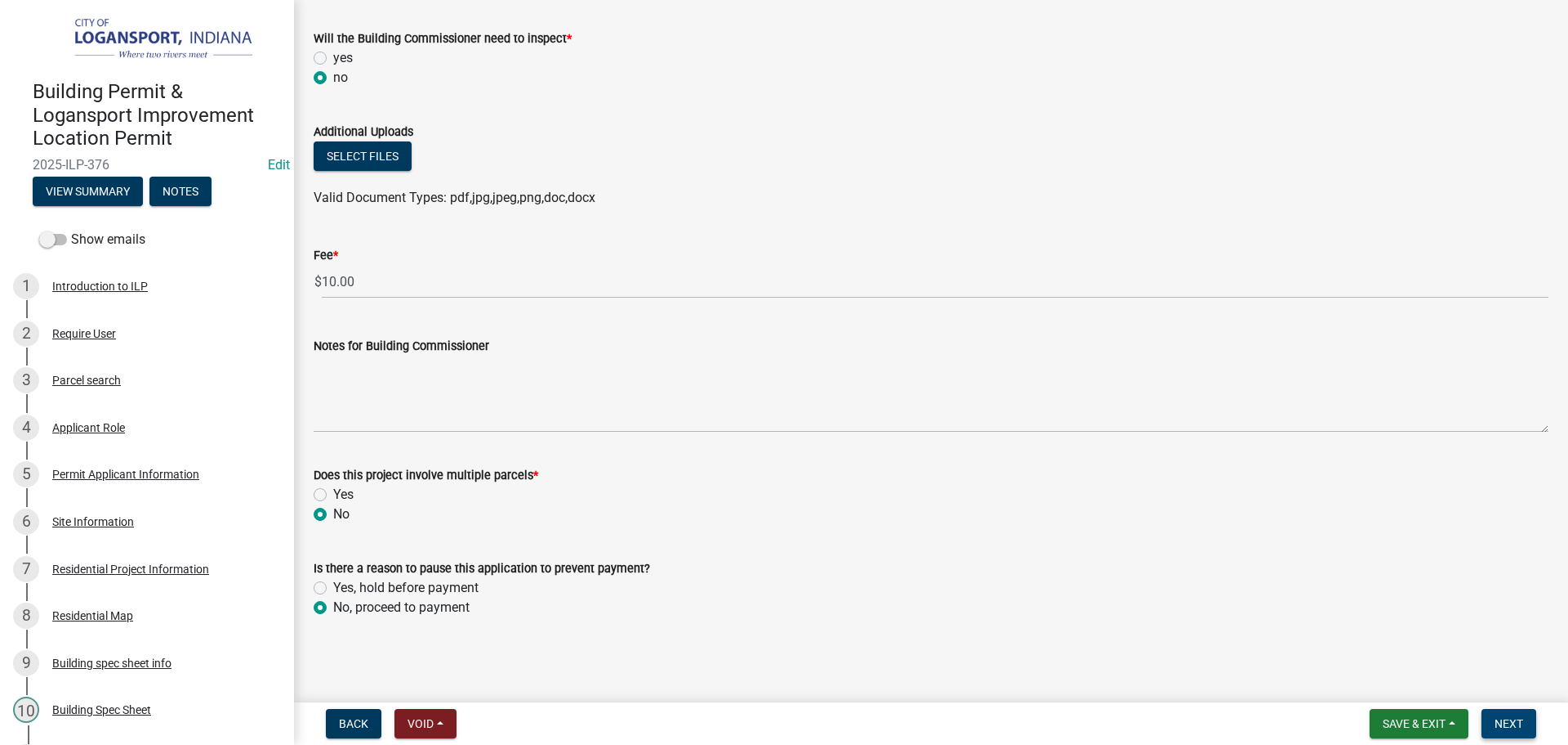
click at [1513, 719] on span "Next" at bounding box center [1508, 723] width 28 height 13
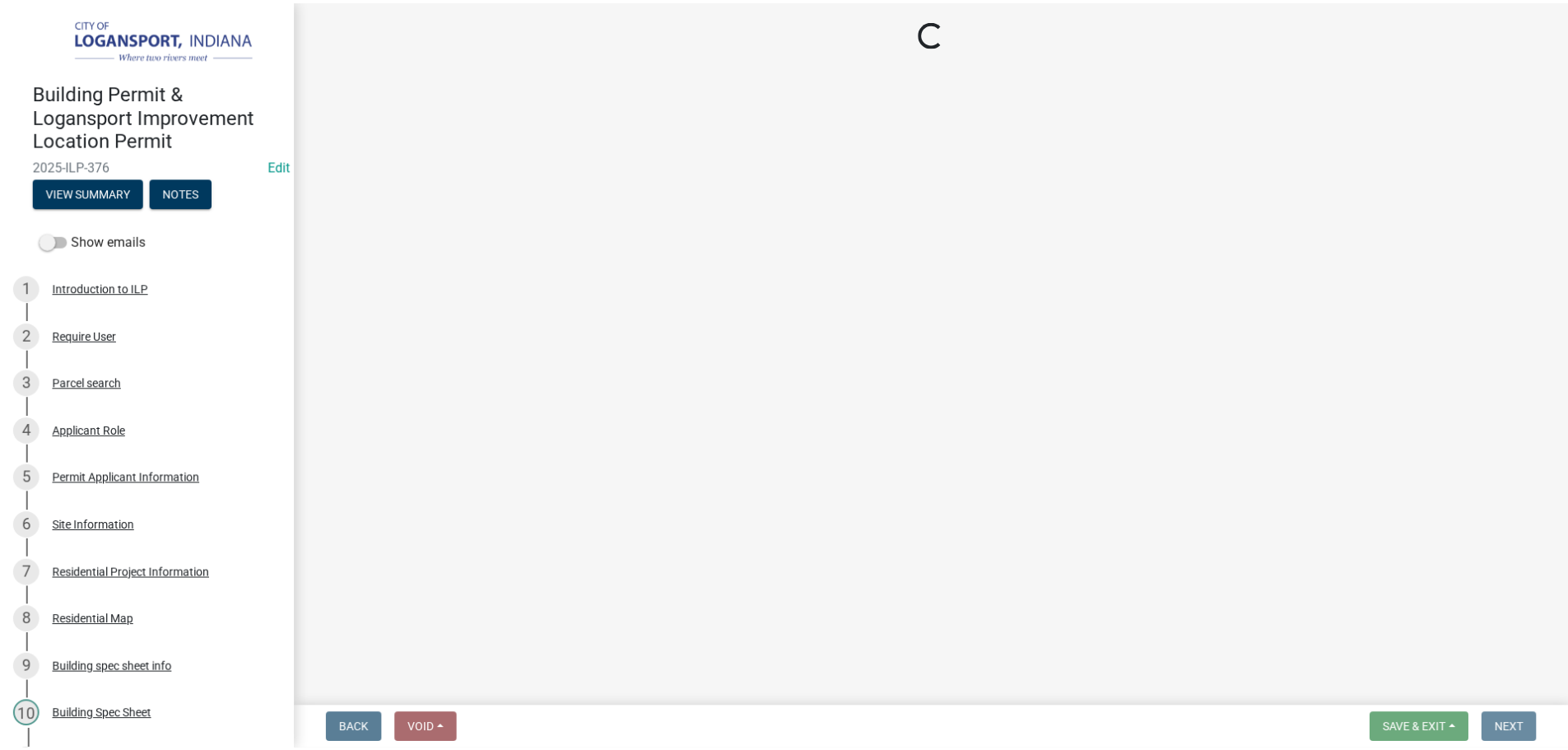
scroll to position [0, 0]
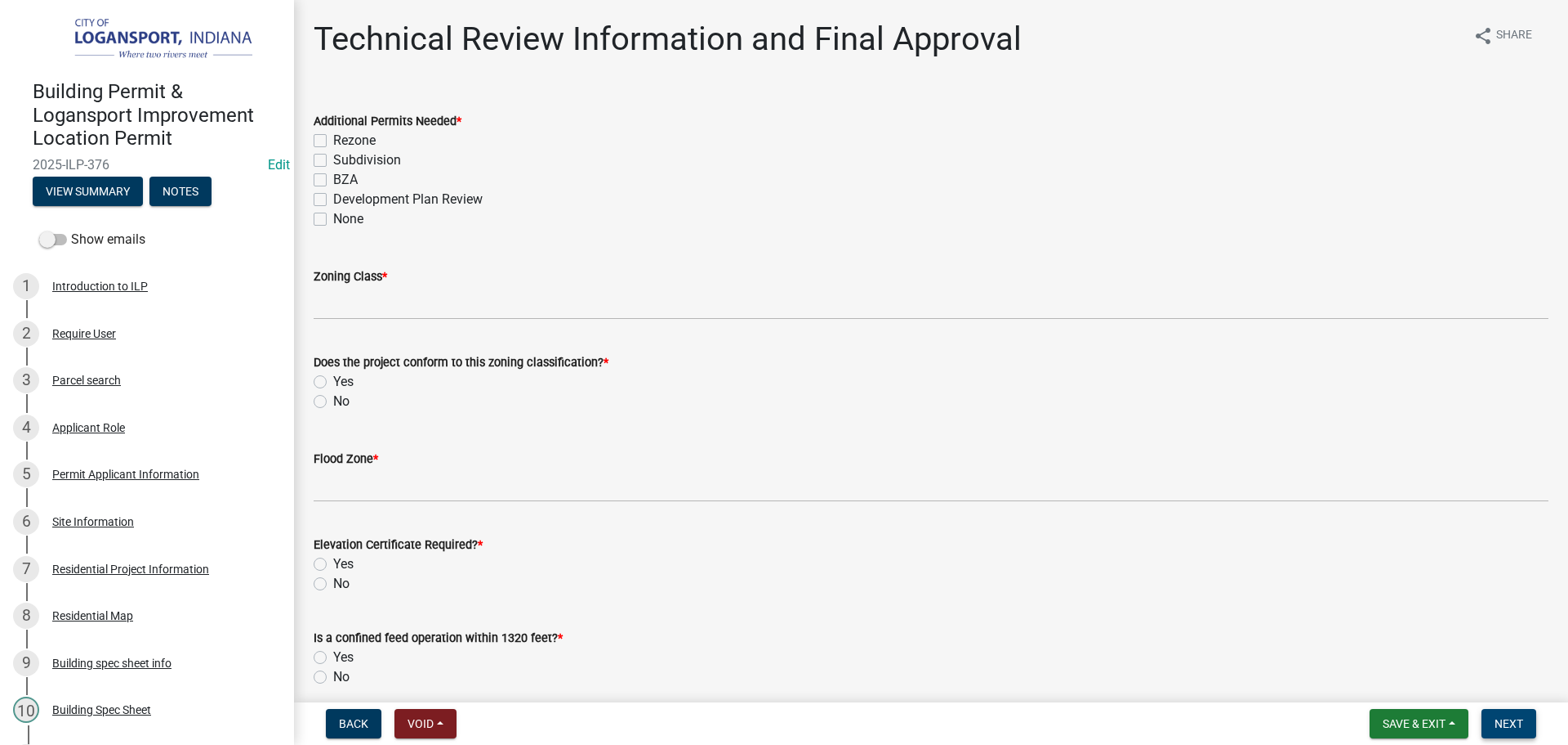
click at [1508, 721] on span "Next" at bounding box center [1508, 723] width 28 height 13
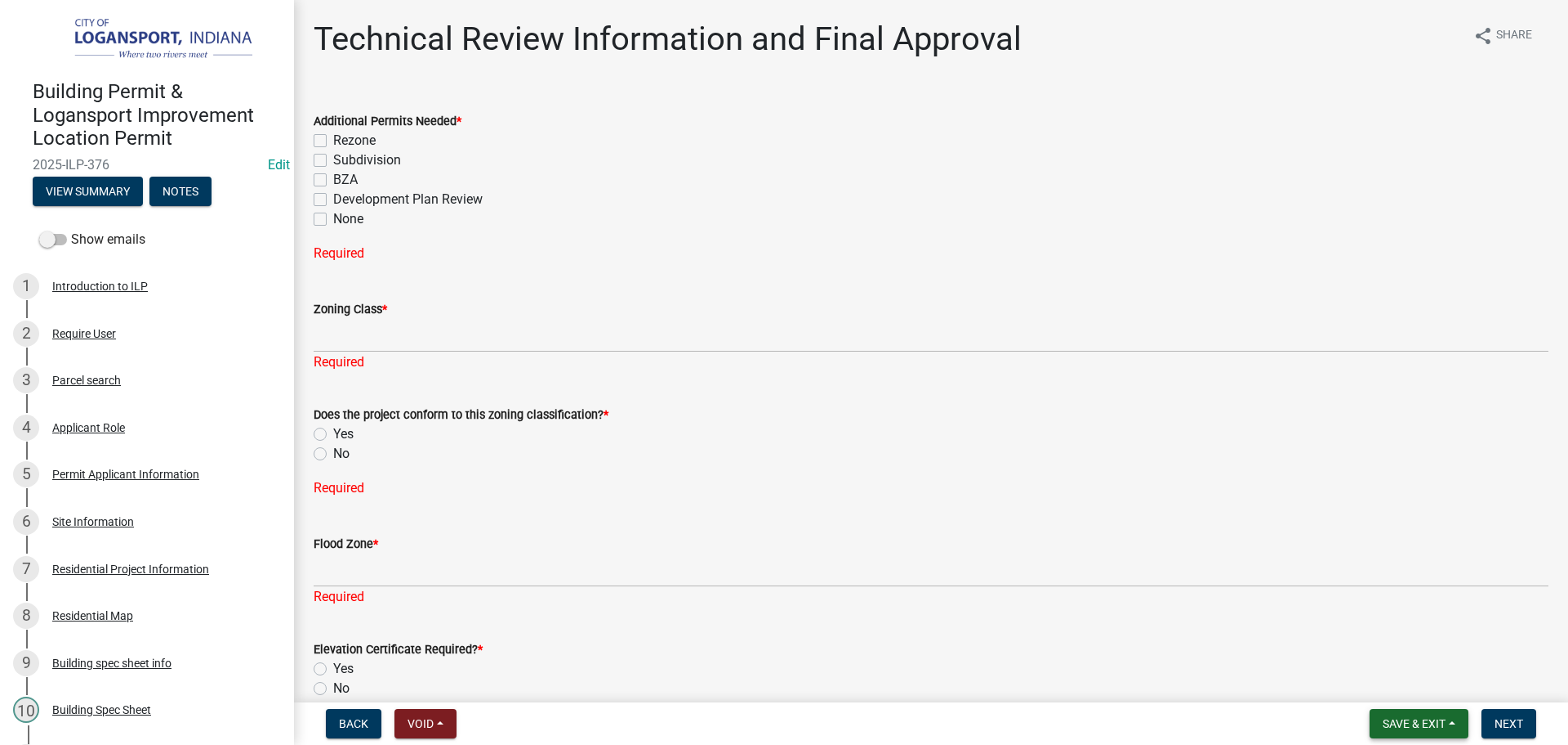
click at [1424, 718] on span "Save & Exit" at bounding box center [1414, 723] width 63 height 13
click at [1419, 685] on button "Save & Exit" at bounding box center [1403, 681] width 131 height 39
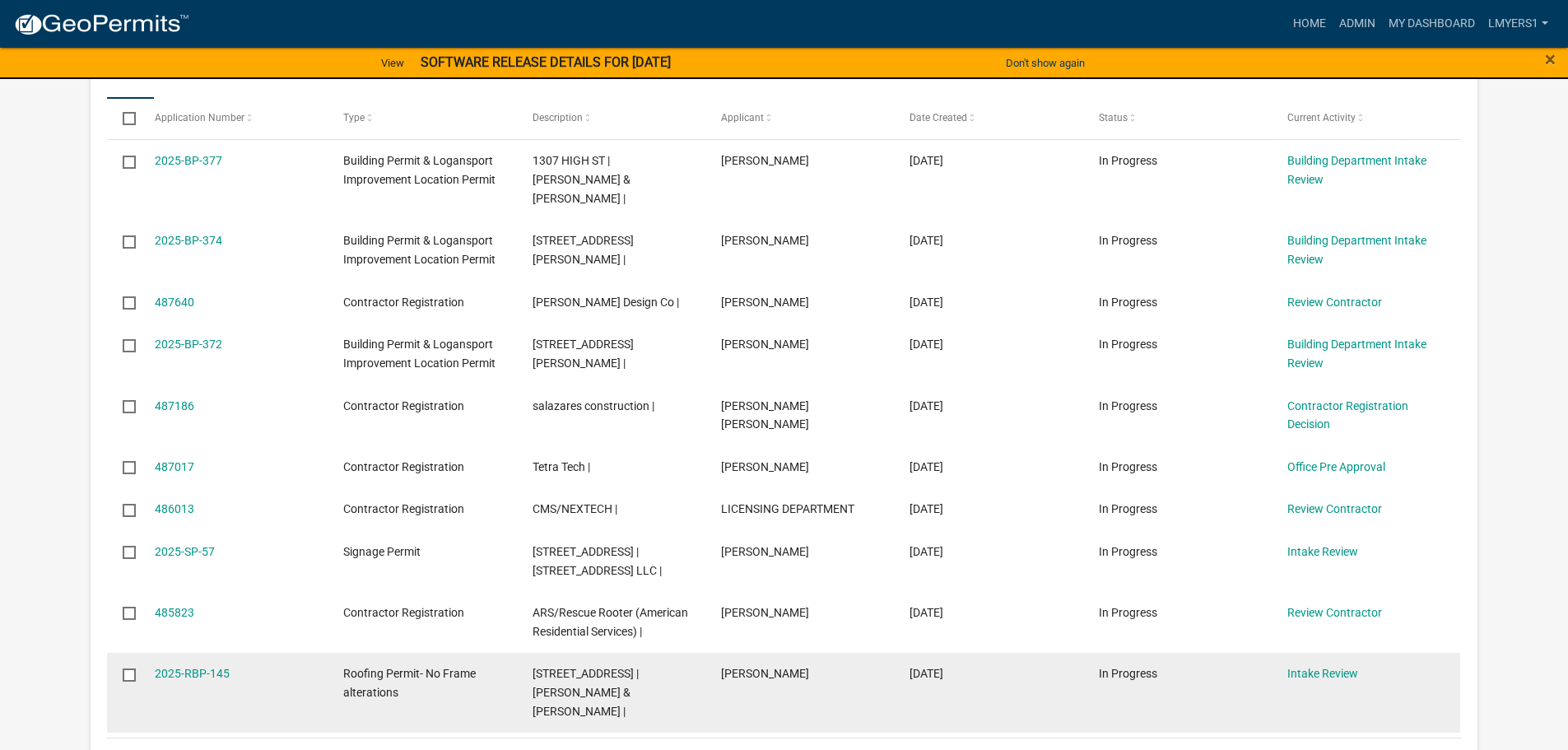
scroll to position [576, 0]
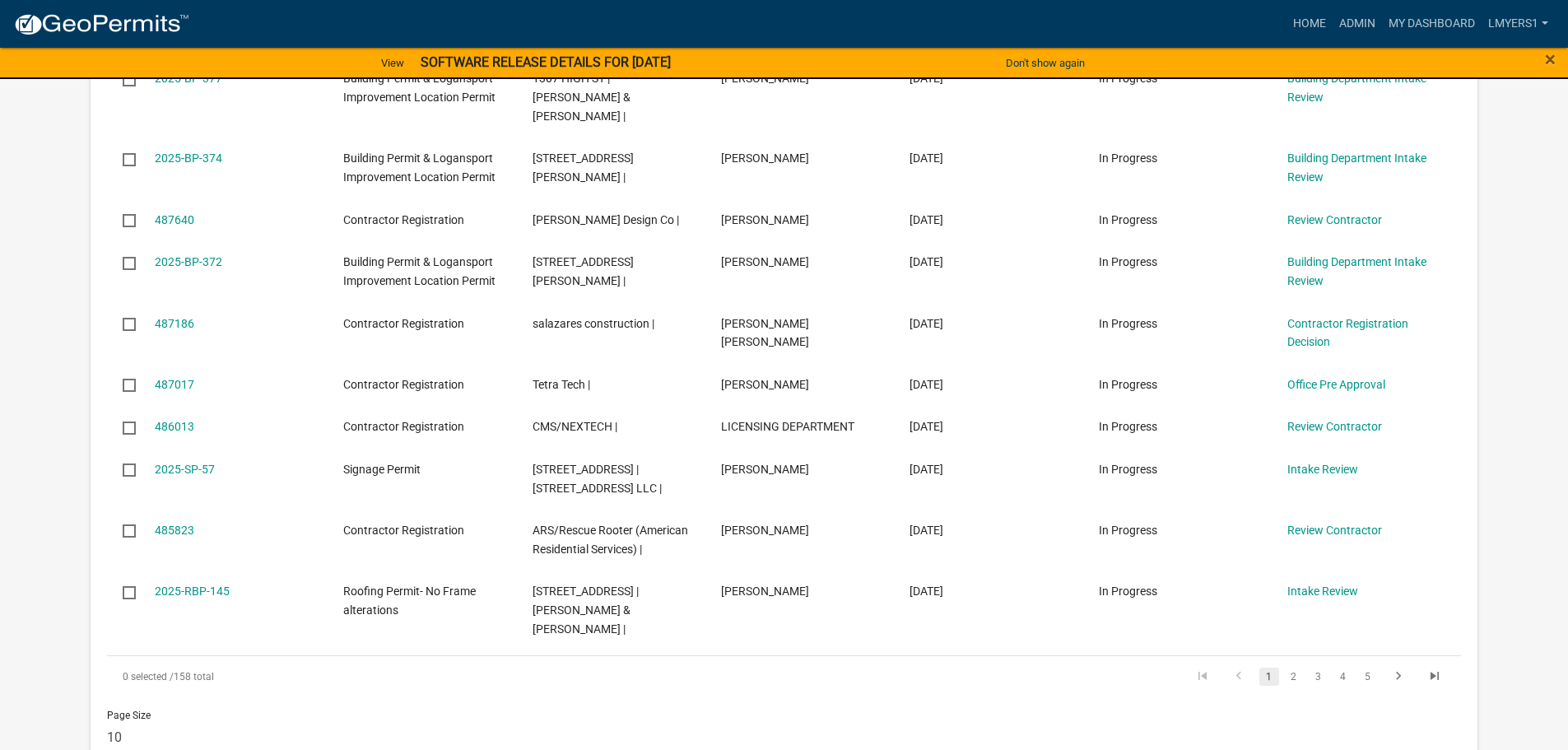
click at [184, 720] on select "10 25 50 100" at bounding box center [209, 736] width 205 height 34
select select "2: 50"
click at [107, 720] on select "10 25 50 100" at bounding box center [209, 736] width 205 height 34
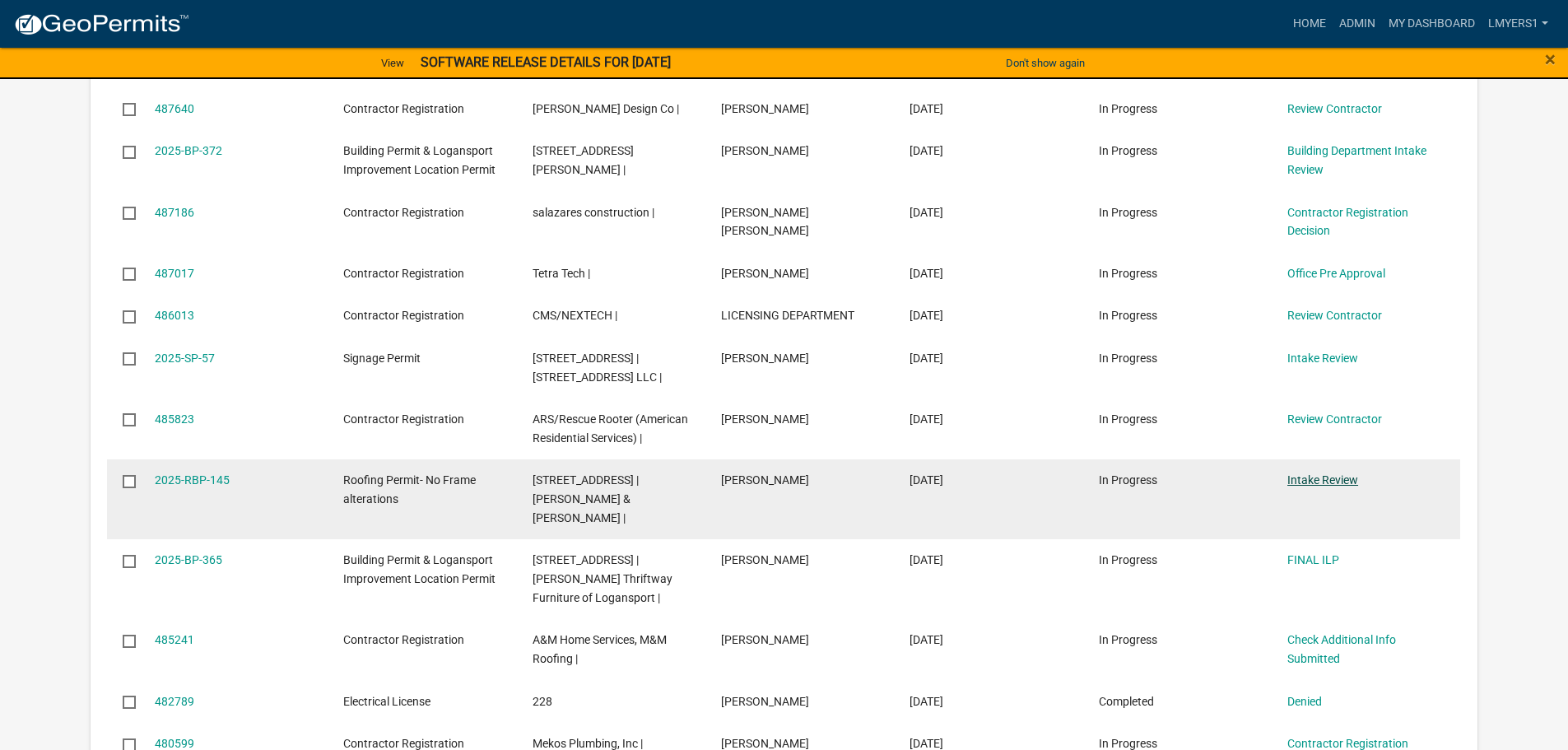
scroll to position [659, 0]
